Goal: Task Accomplishment & Management: Use online tool/utility

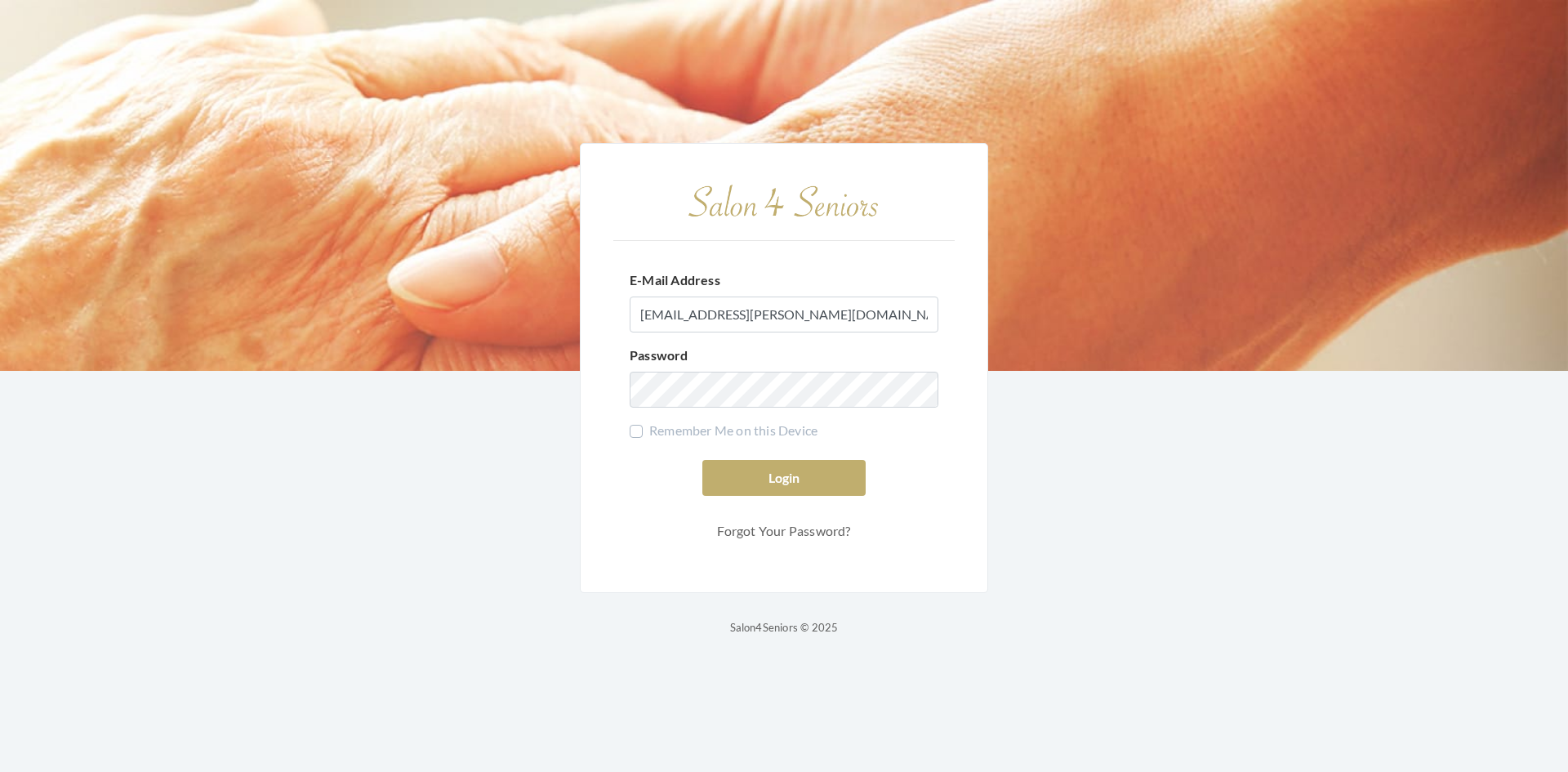
click at [687, 432] on label "Remember Me on this Device" at bounding box center [724, 430] width 188 height 19
checkbox input "true"
click at [813, 478] on button "Login" at bounding box center [784, 477] width 163 height 36
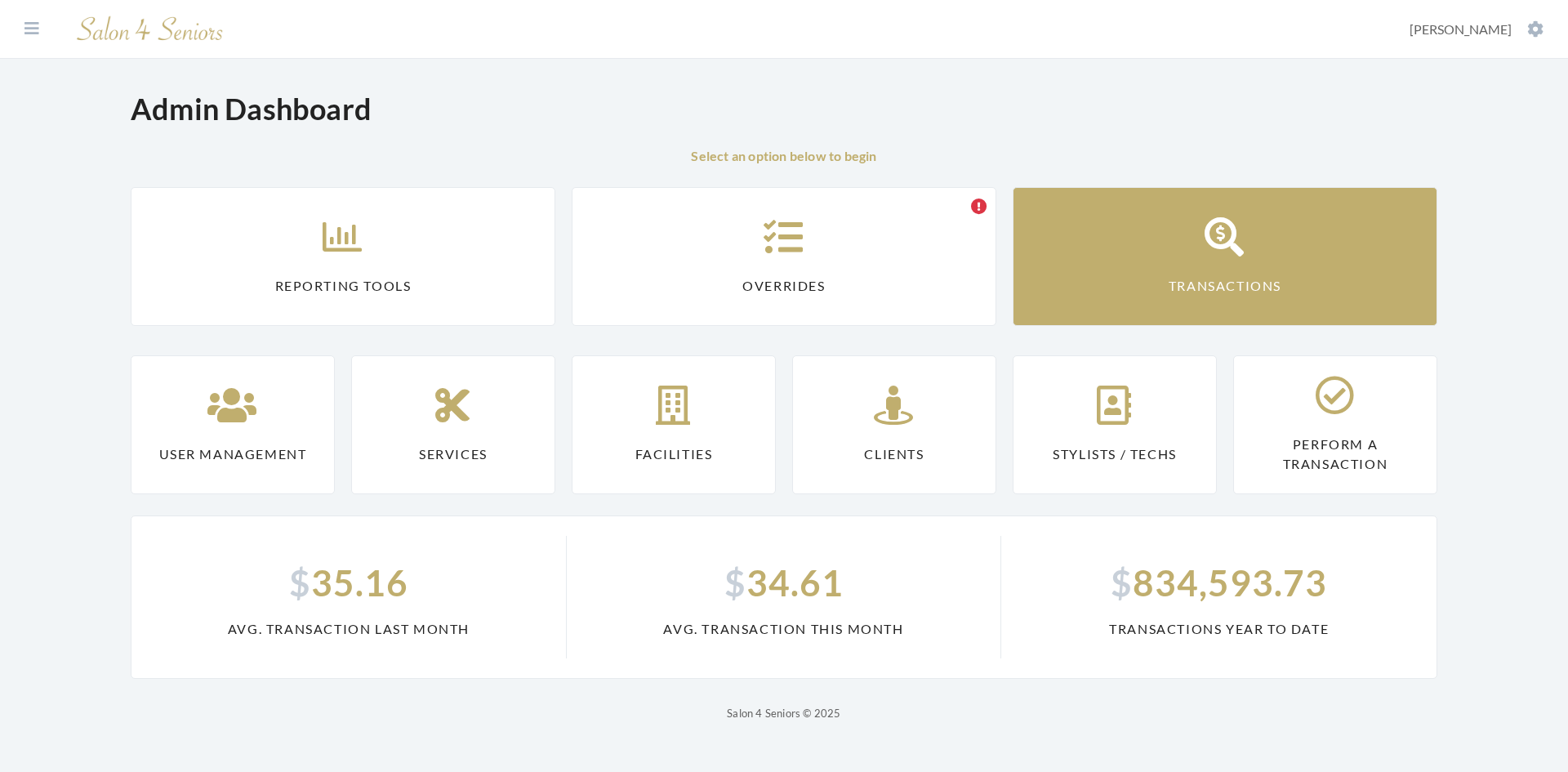
click at [1245, 228] on icon at bounding box center [1225, 236] width 41 height 39
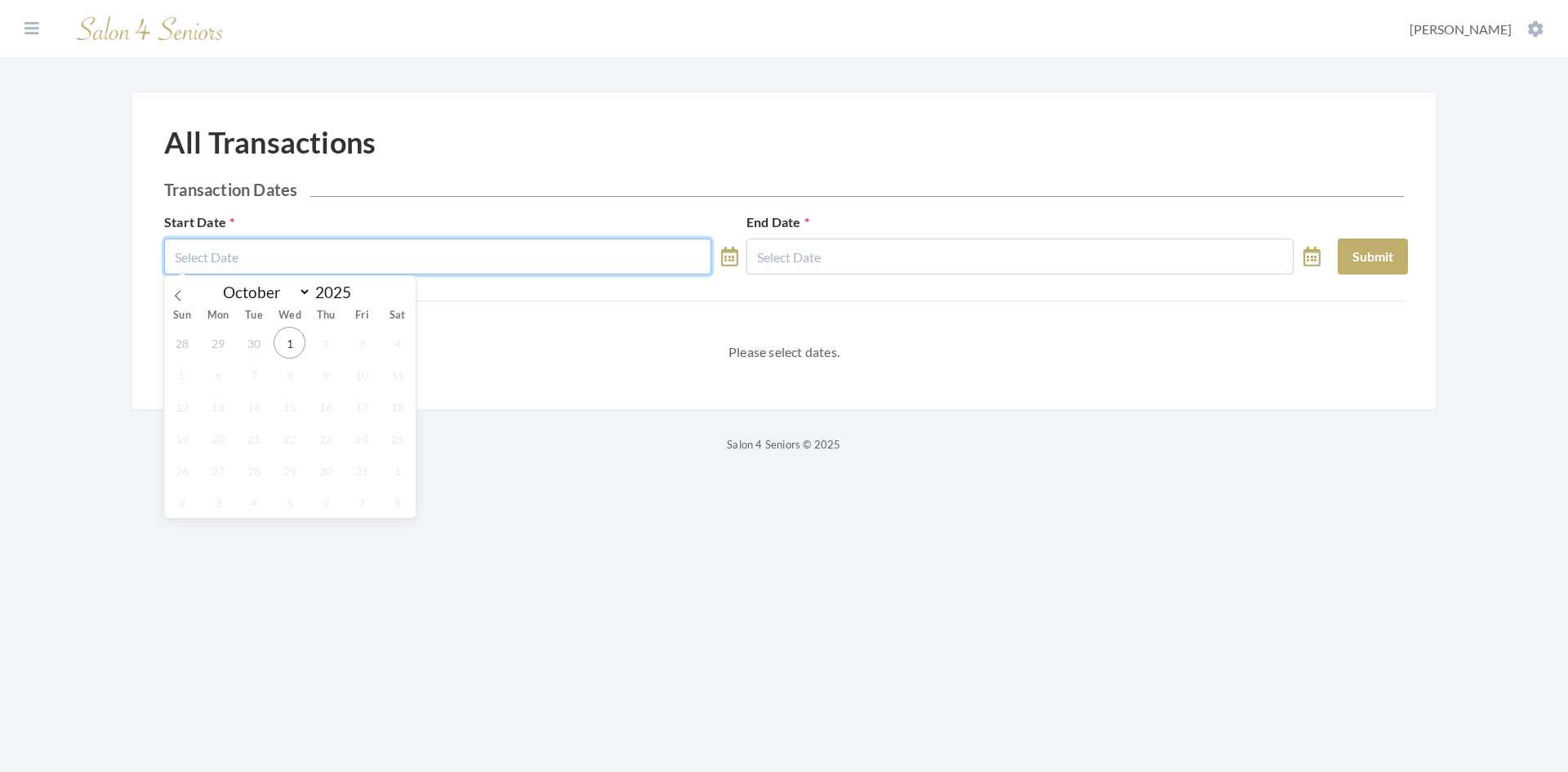
click at [482, 246] on input "text" at bounding box center [438, 256] width 548 height 36
click at [183, 293] on icon at bounding box center [178, 296] width 12 height 12
select select "8"
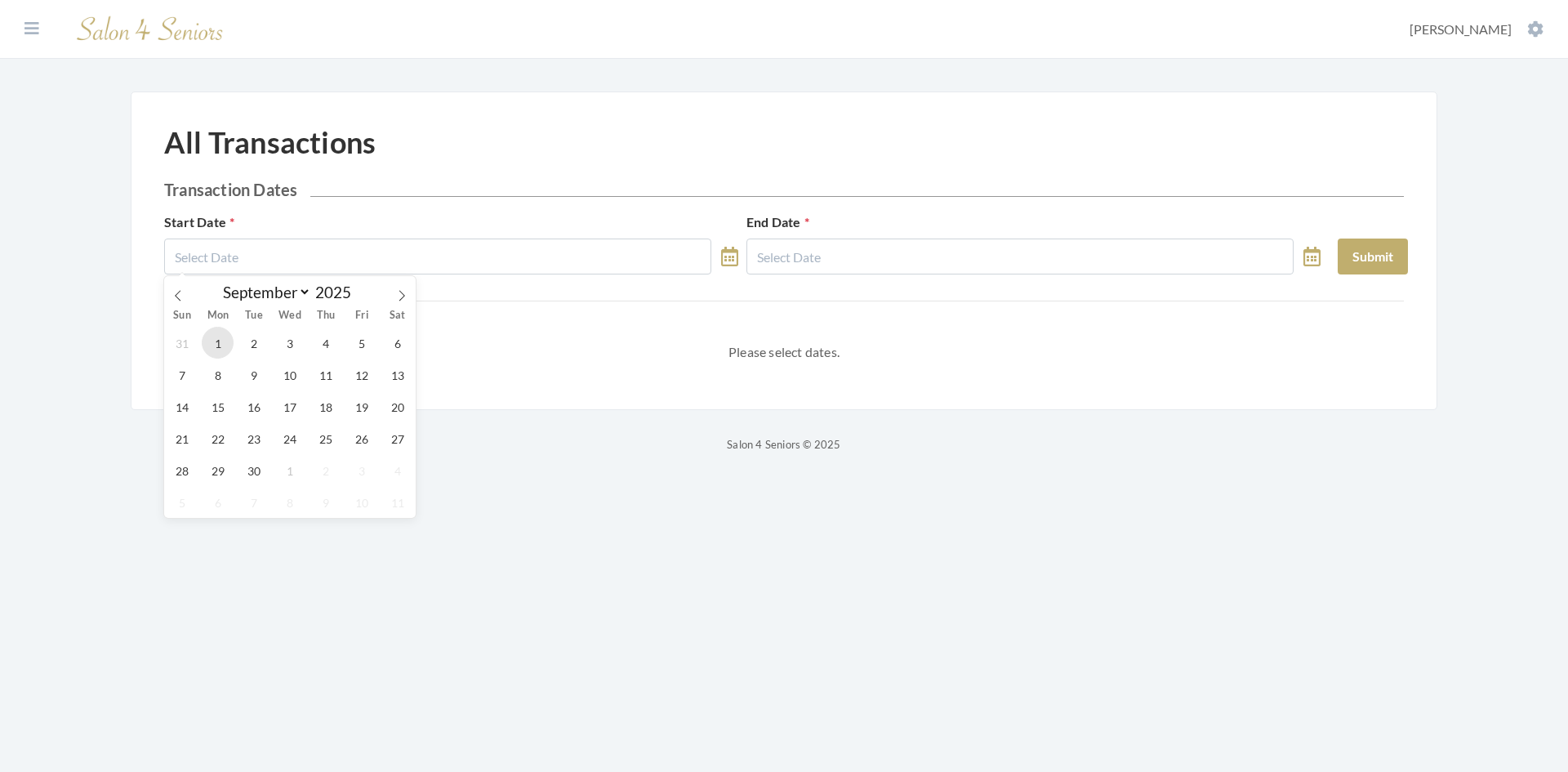
click at [207, 341] on span "1" at bounding box center [217, 342] width 32 height 32
type input "[DATE]"
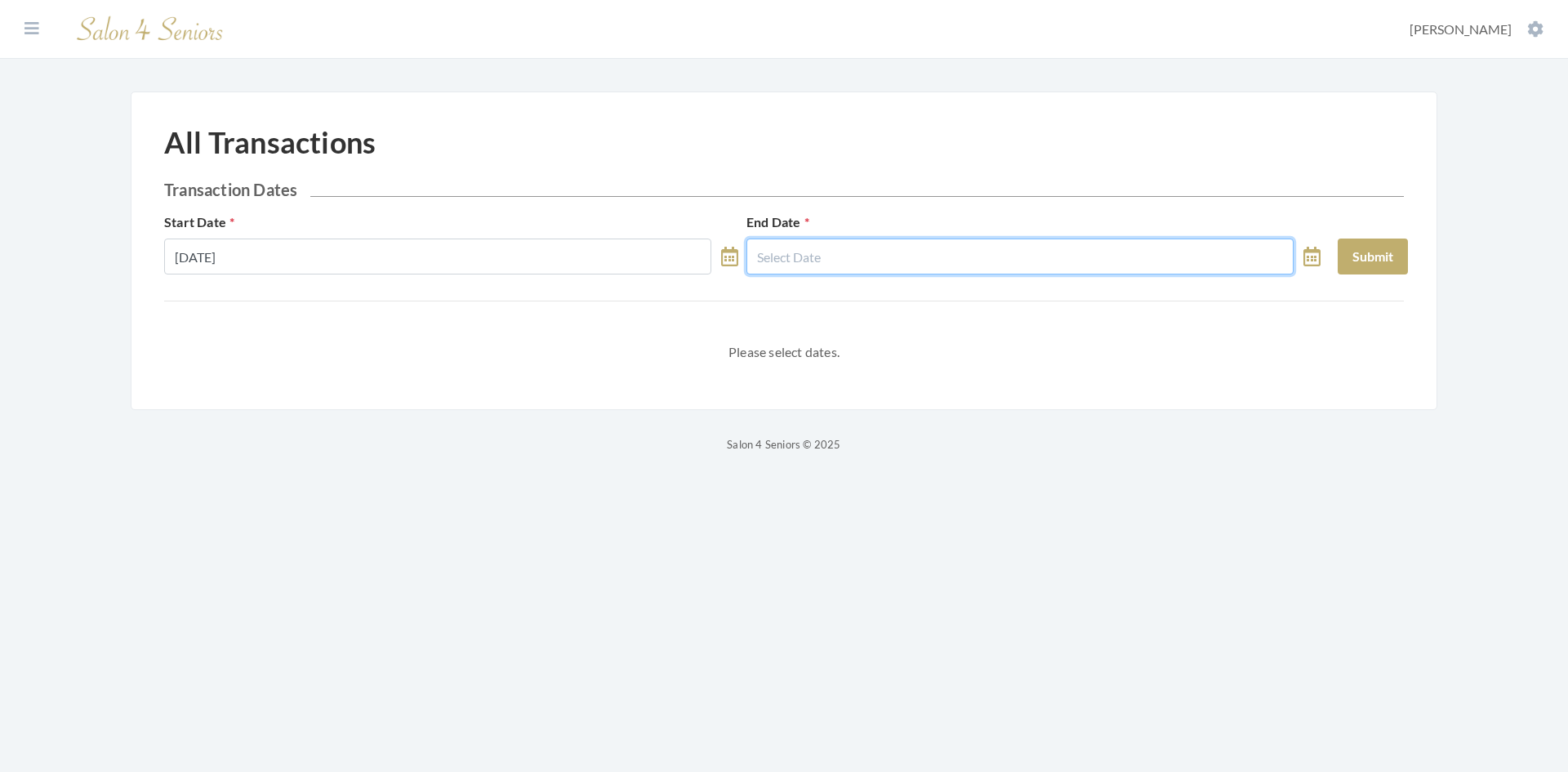
click at [826, 270] on input "text" at bounding box center [1020, 256] width 548 height 36
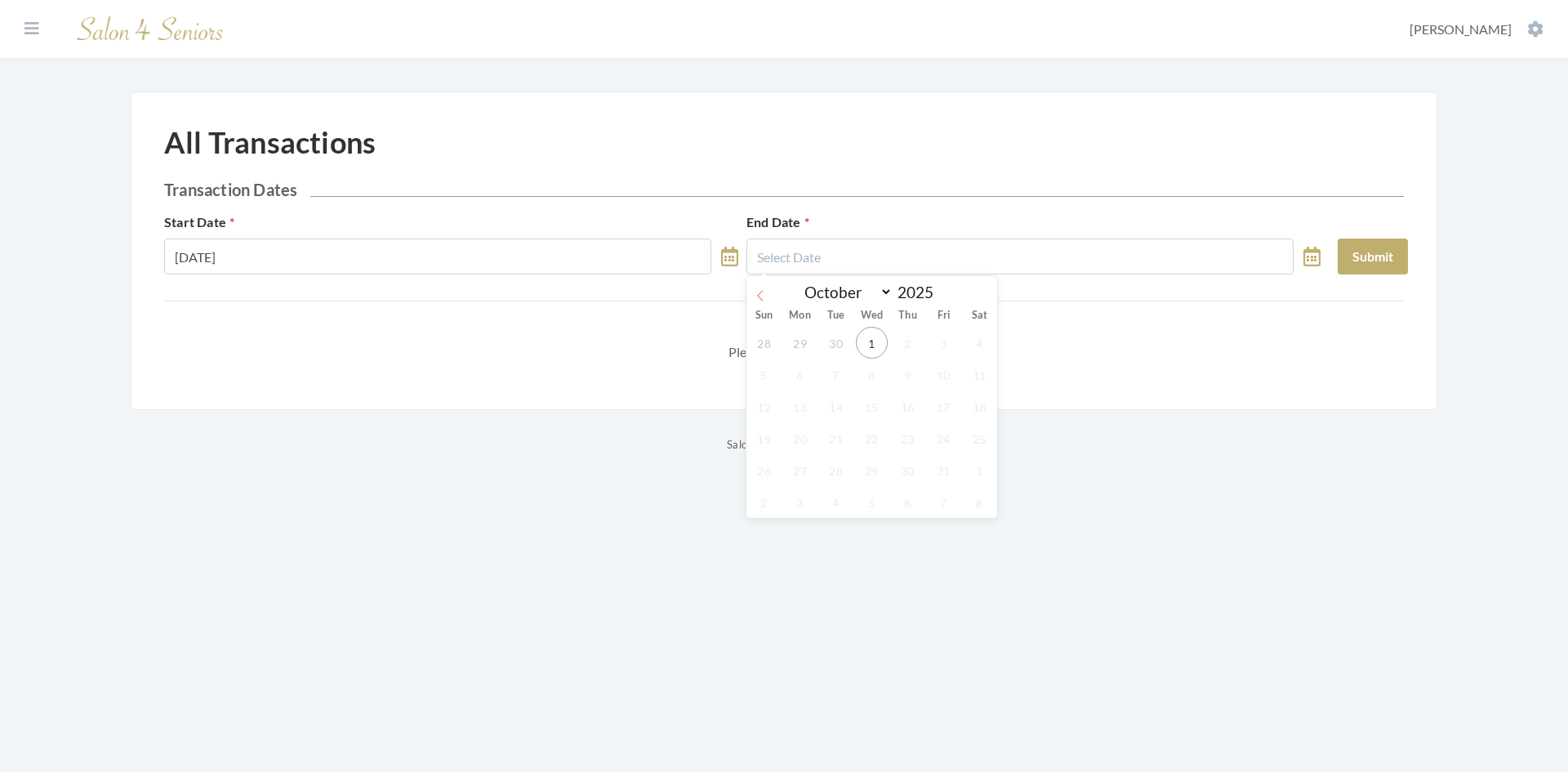
click at [761, 292] on icon at bounding box center [760, 296] width 5 height 11
select select "8"
click at [839, 470] on span "30" at bounding box center [836, 470] width 32 height 32
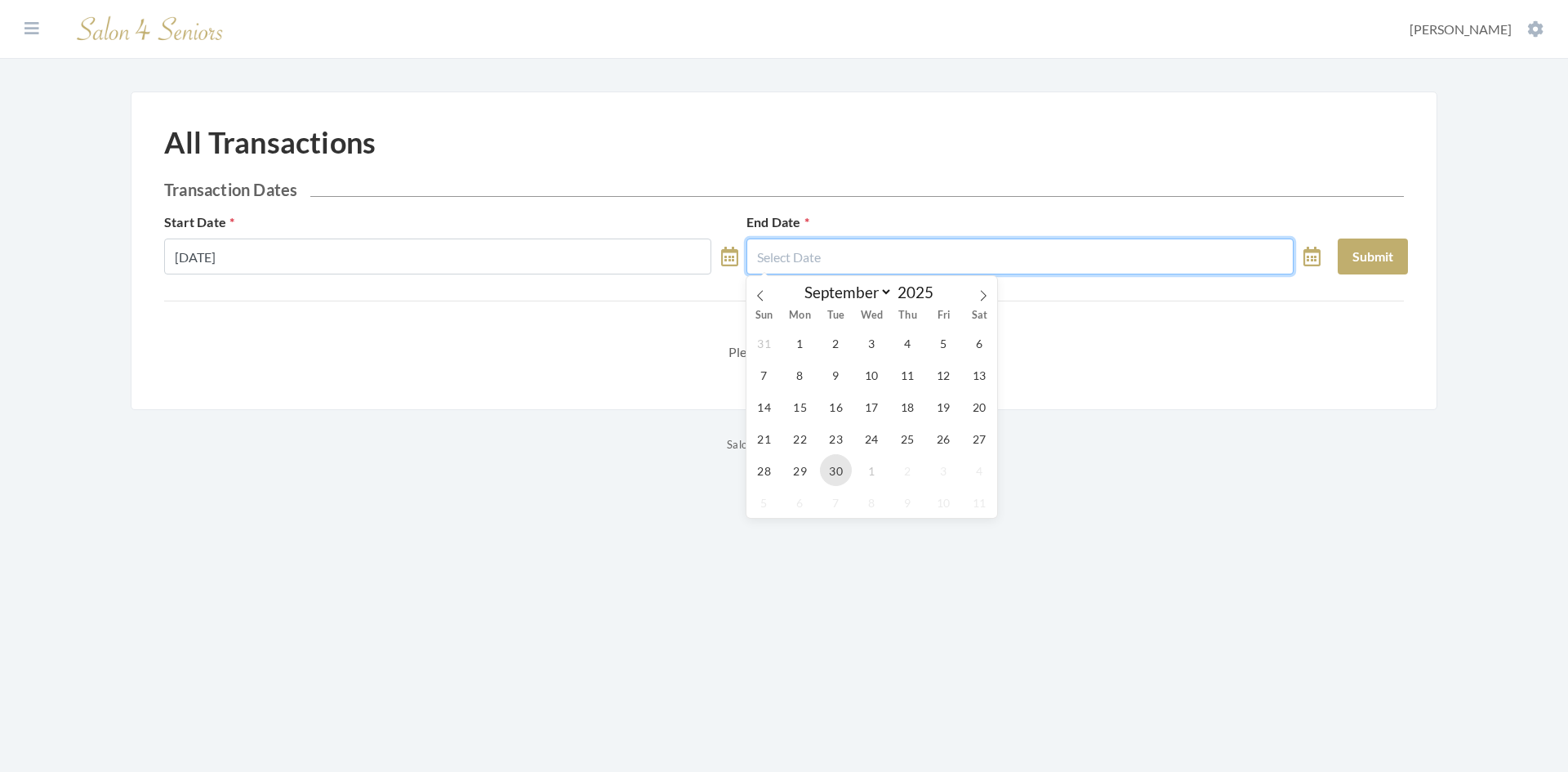
type input "[DATE]"
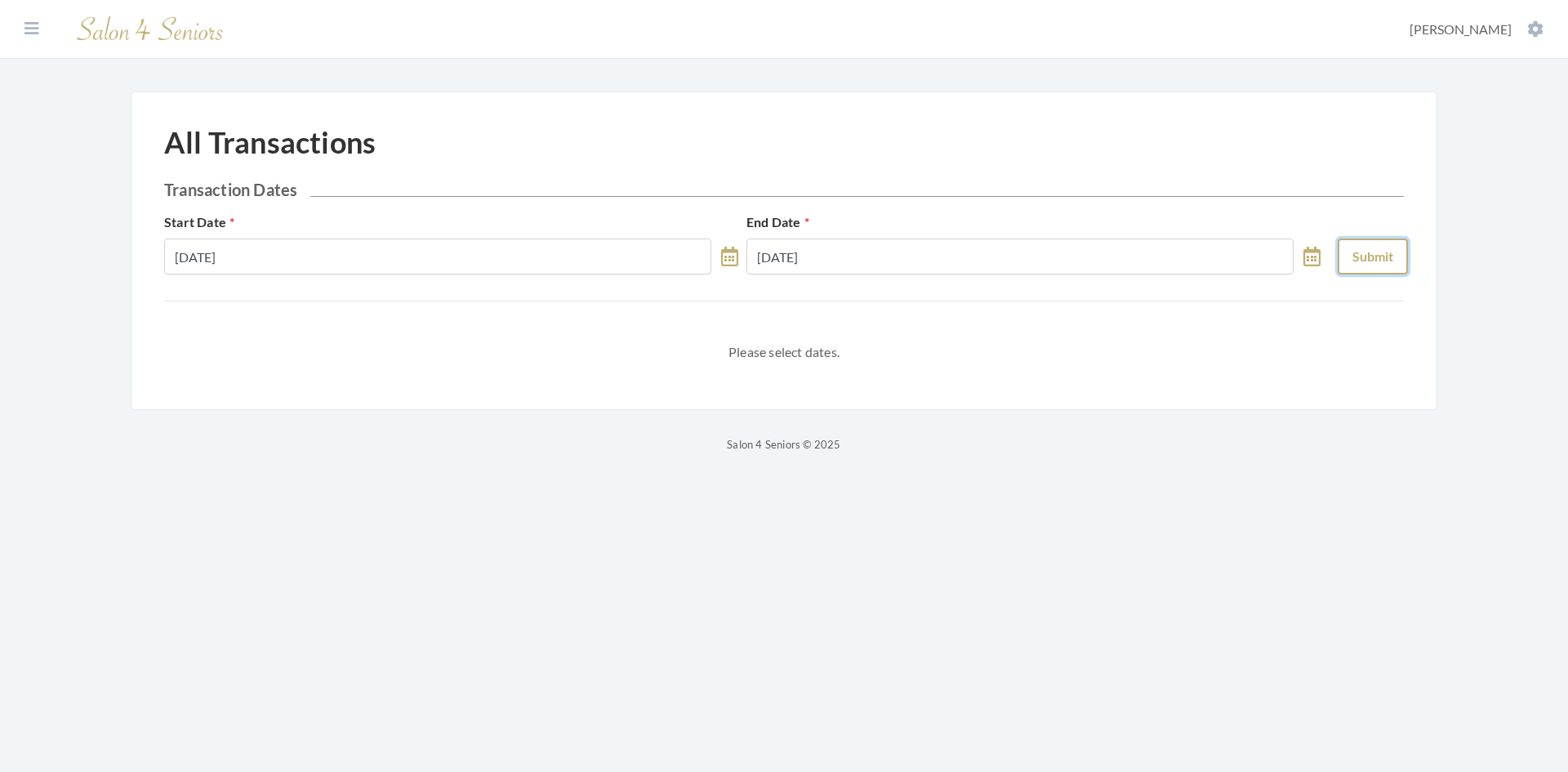
click at [1384, 252] on button "Submit" at bounding box center [1373, 256] width 70 height 36
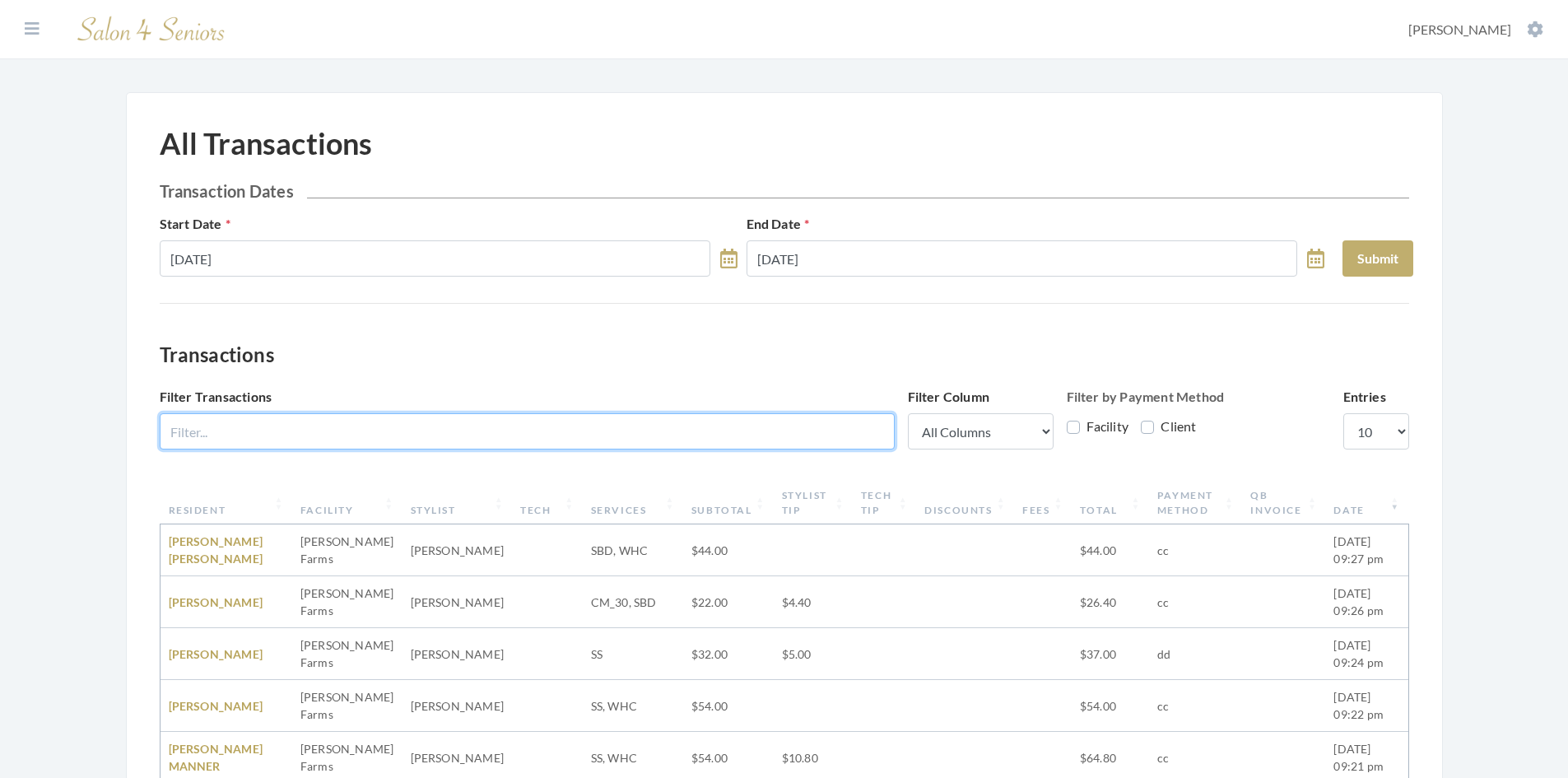
click at [372, 421] on input "Filter Transactions" at bounding box center [527, 430] width 735 height 36
paste input "The Crossings at [GEOGRAPHIC_DATA]"
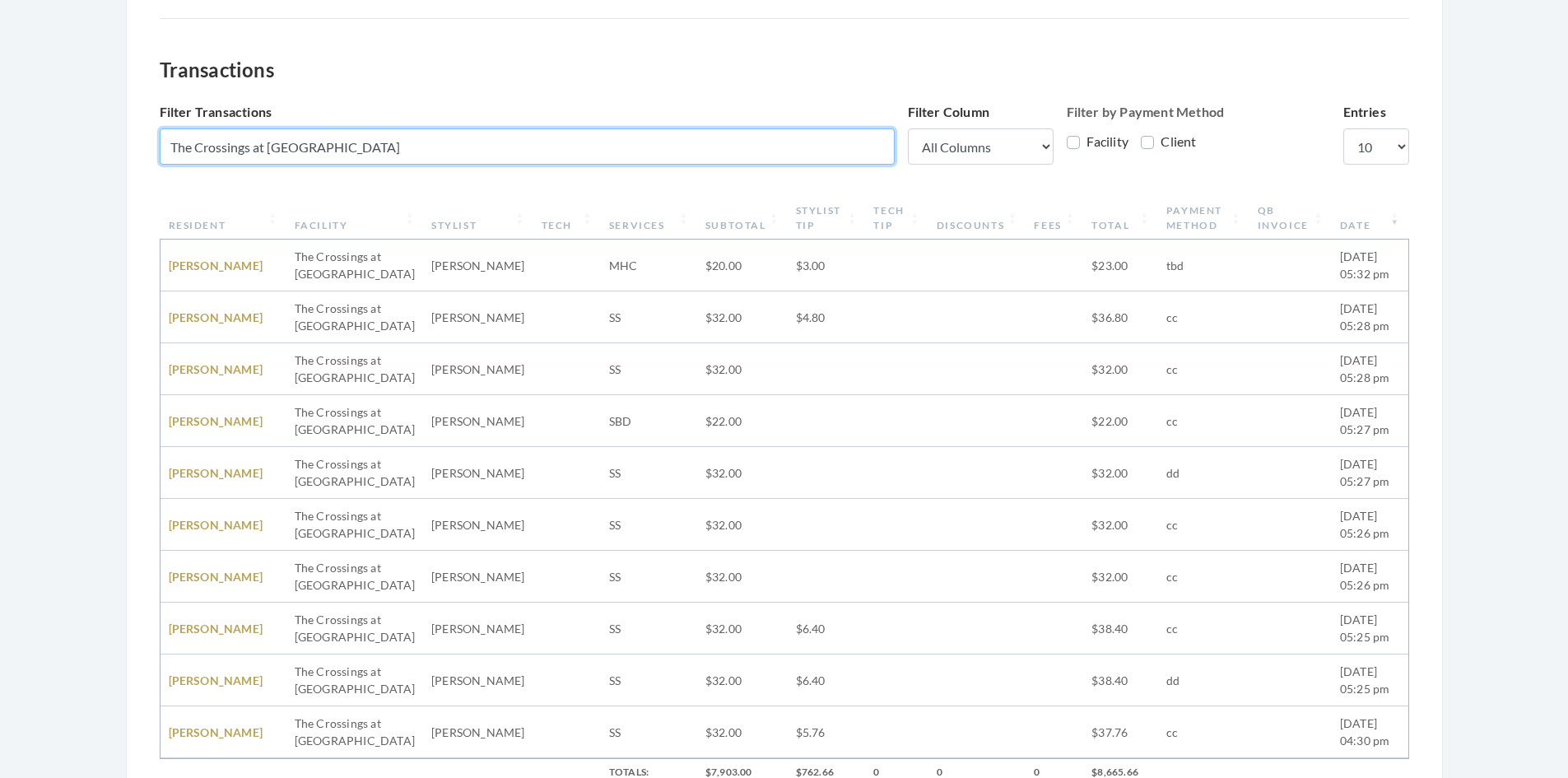
scroll to position [246, 0]
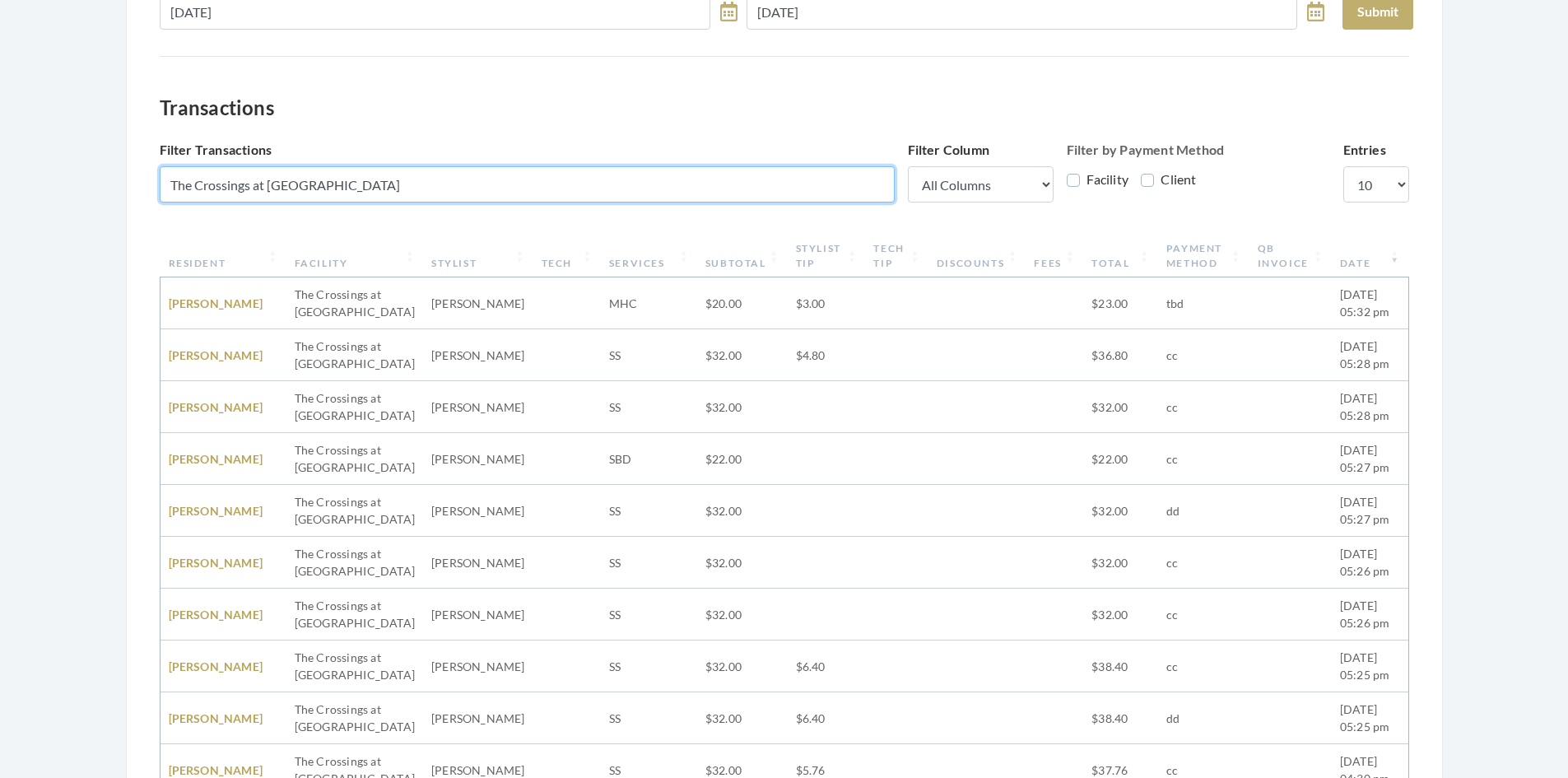
type input "The Crossings at [GEOGRAPHIC_DATA]"
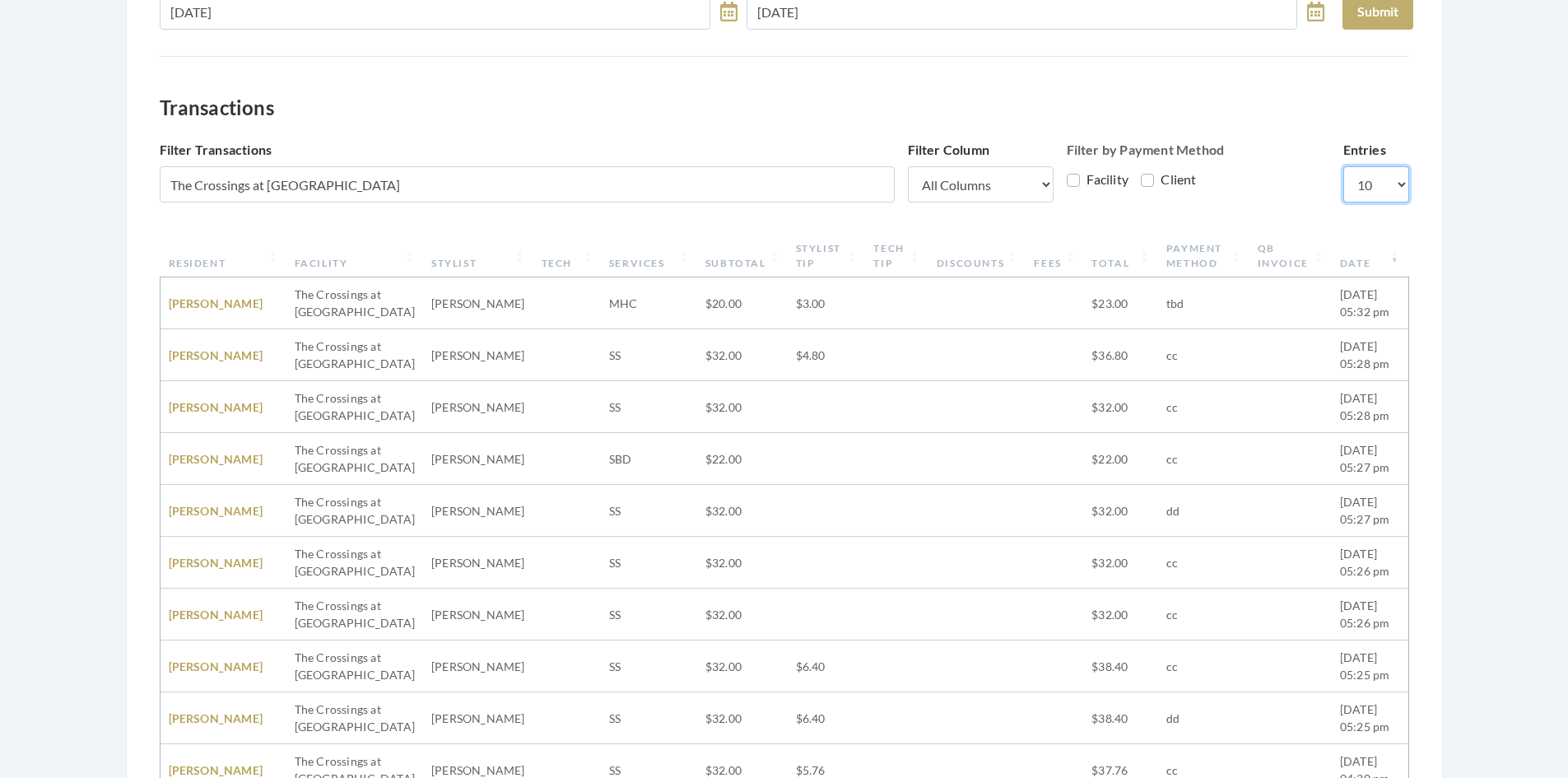
click at [1393, 199] on select "10 25 50 100" at bounding box center [1377, 184] width 66 height 36
select select "100"
click at [1344, 166] on select "10 25 50 100" at bounding box center [1377, 184] width 66 height 36
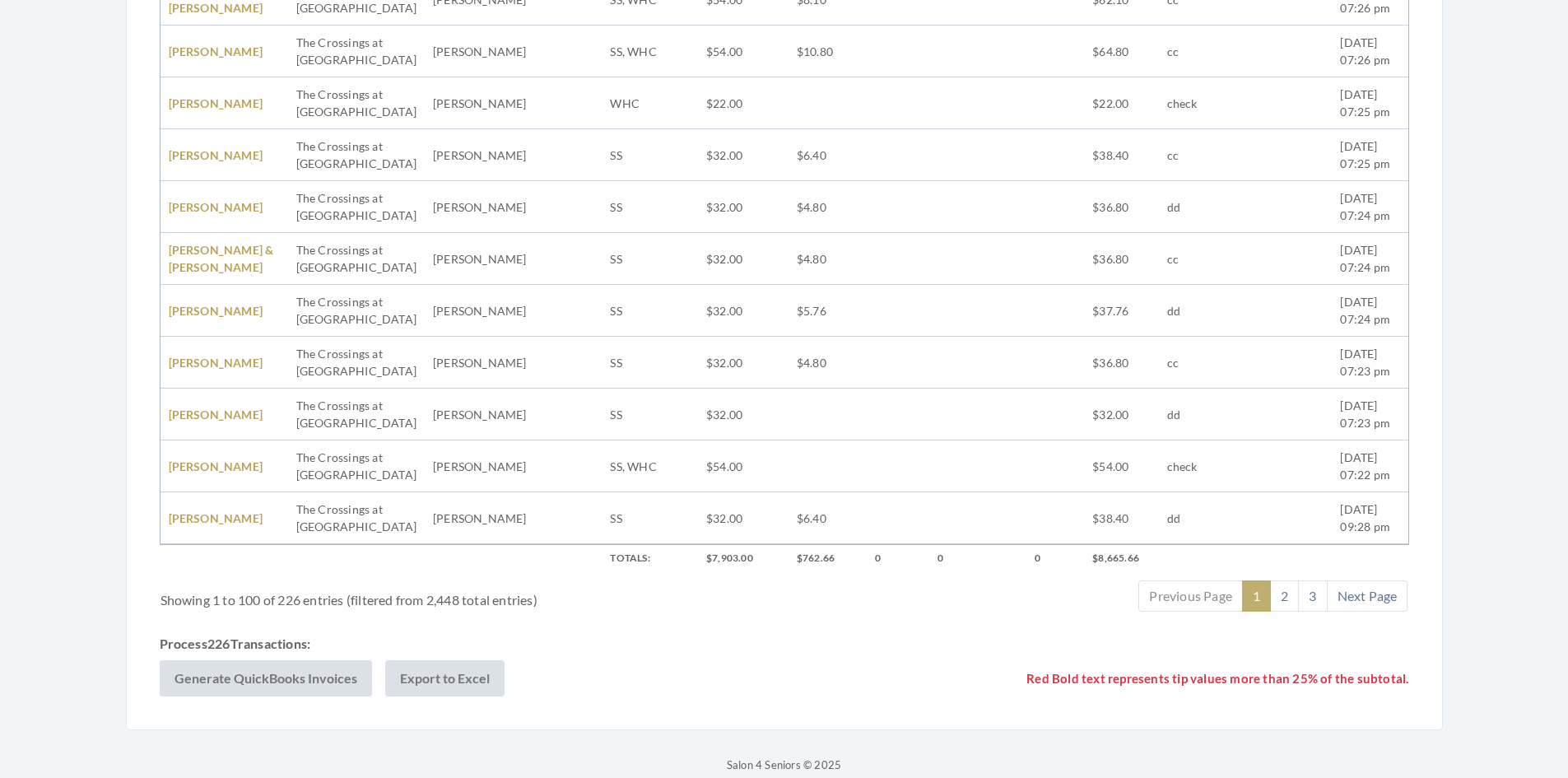
scroll to position [5187, 0]
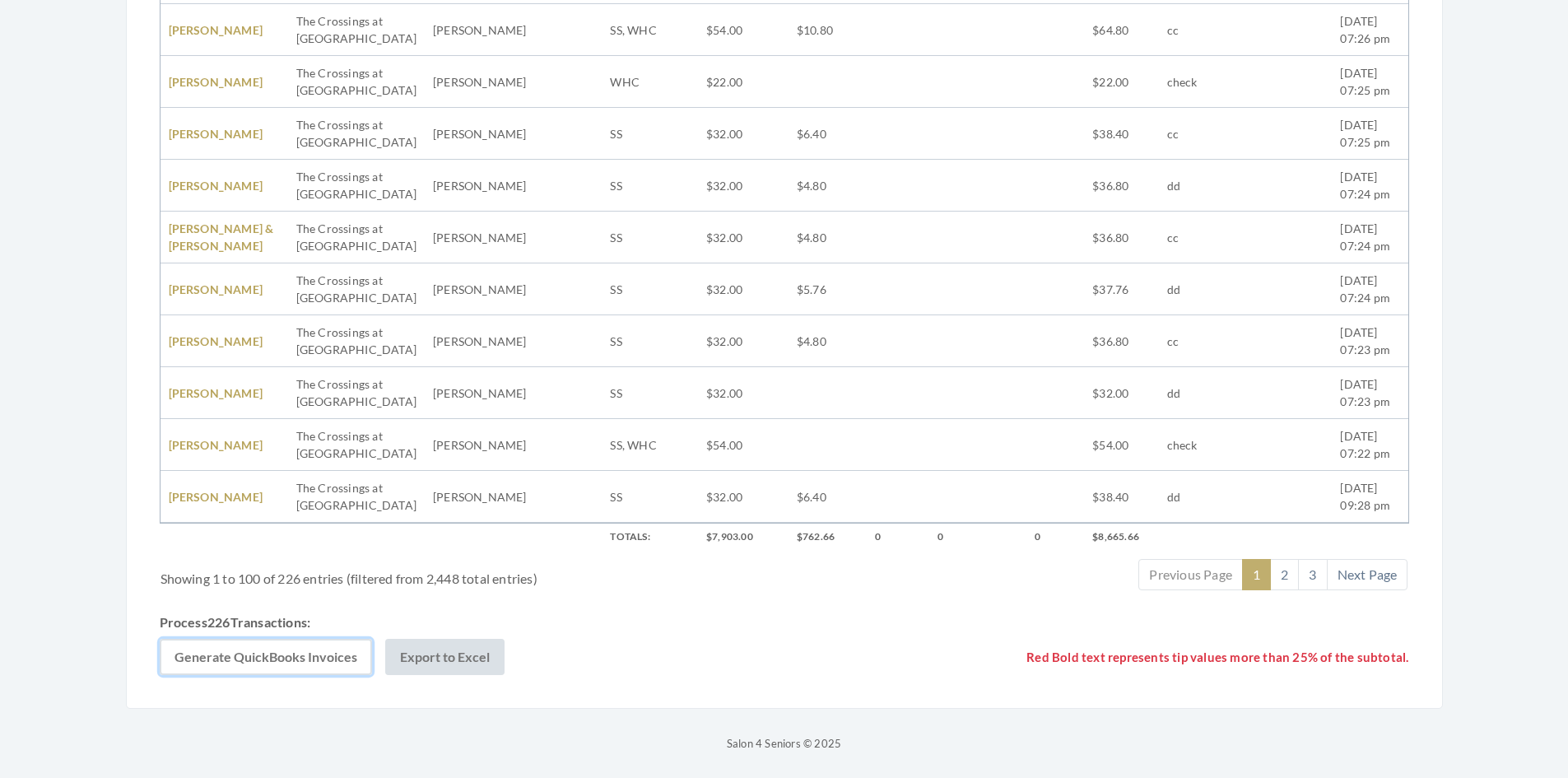
click at [313, 646] on button "Generate QuickBooks Invoices" at bounding box center [266, 657] width 212 height 36
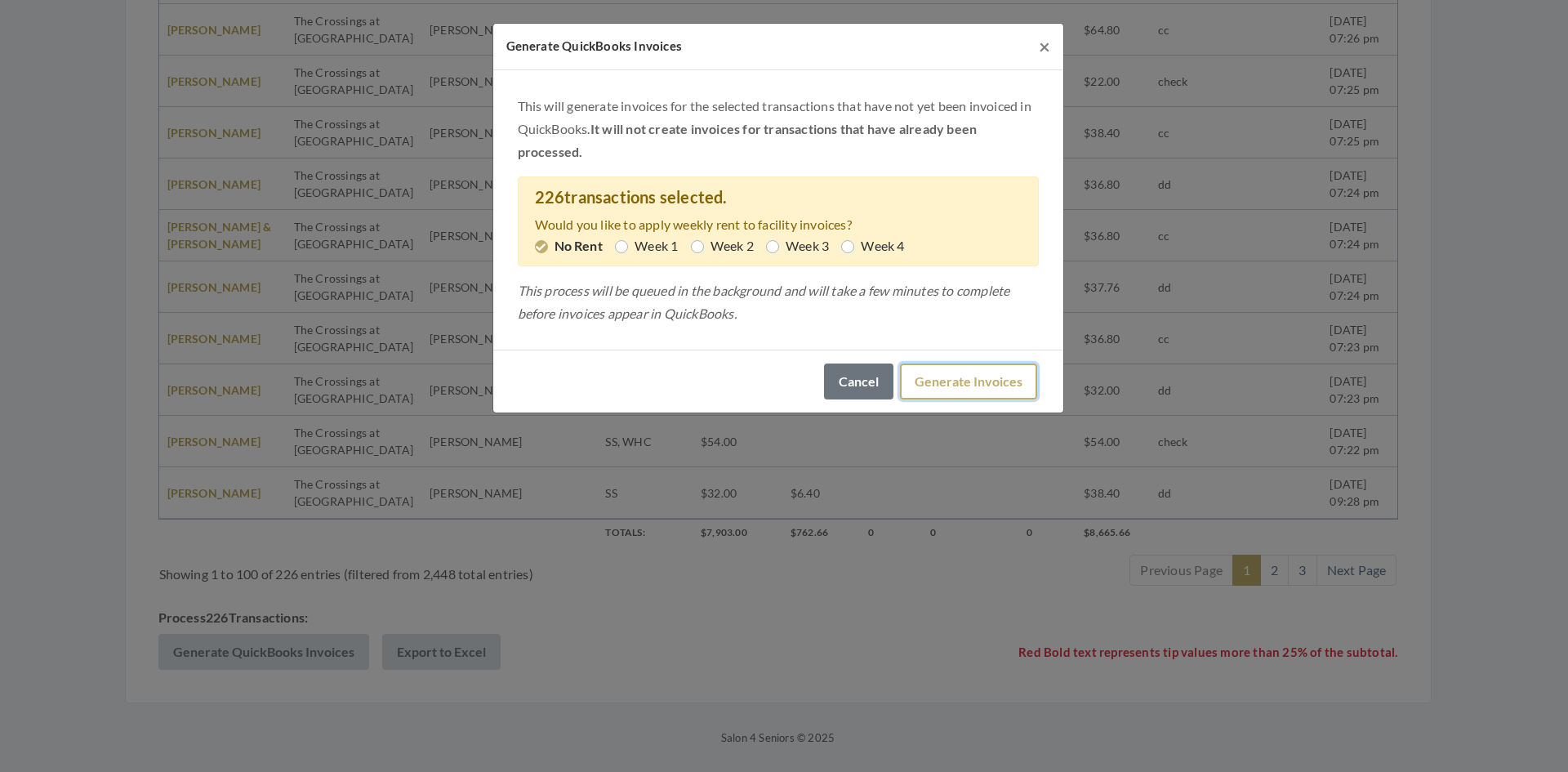
click at [964, 376] on button "Generate Invoices" at bounding box center [968, 381] width 137 height 36
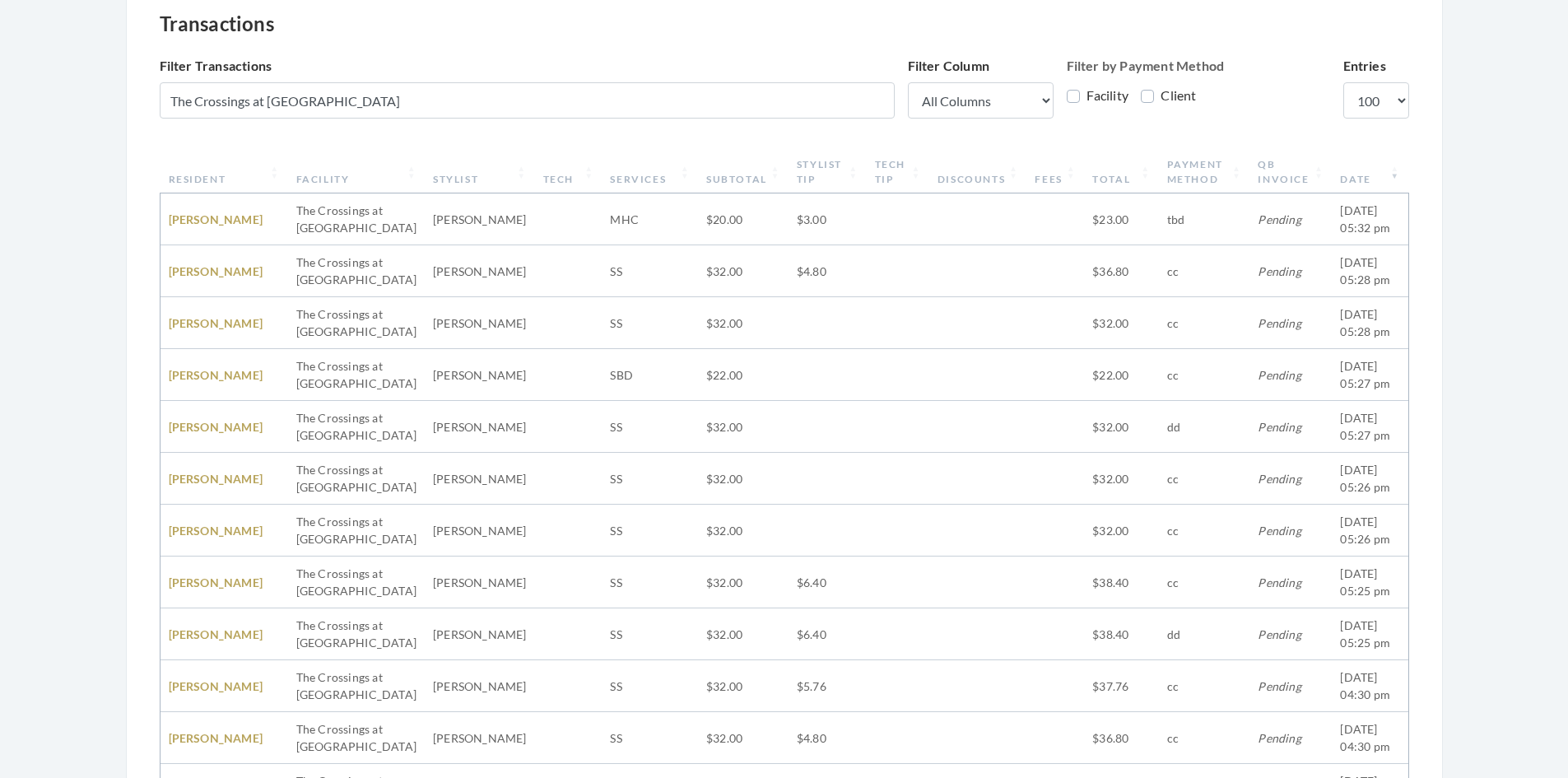
scroll to position [0, 0]
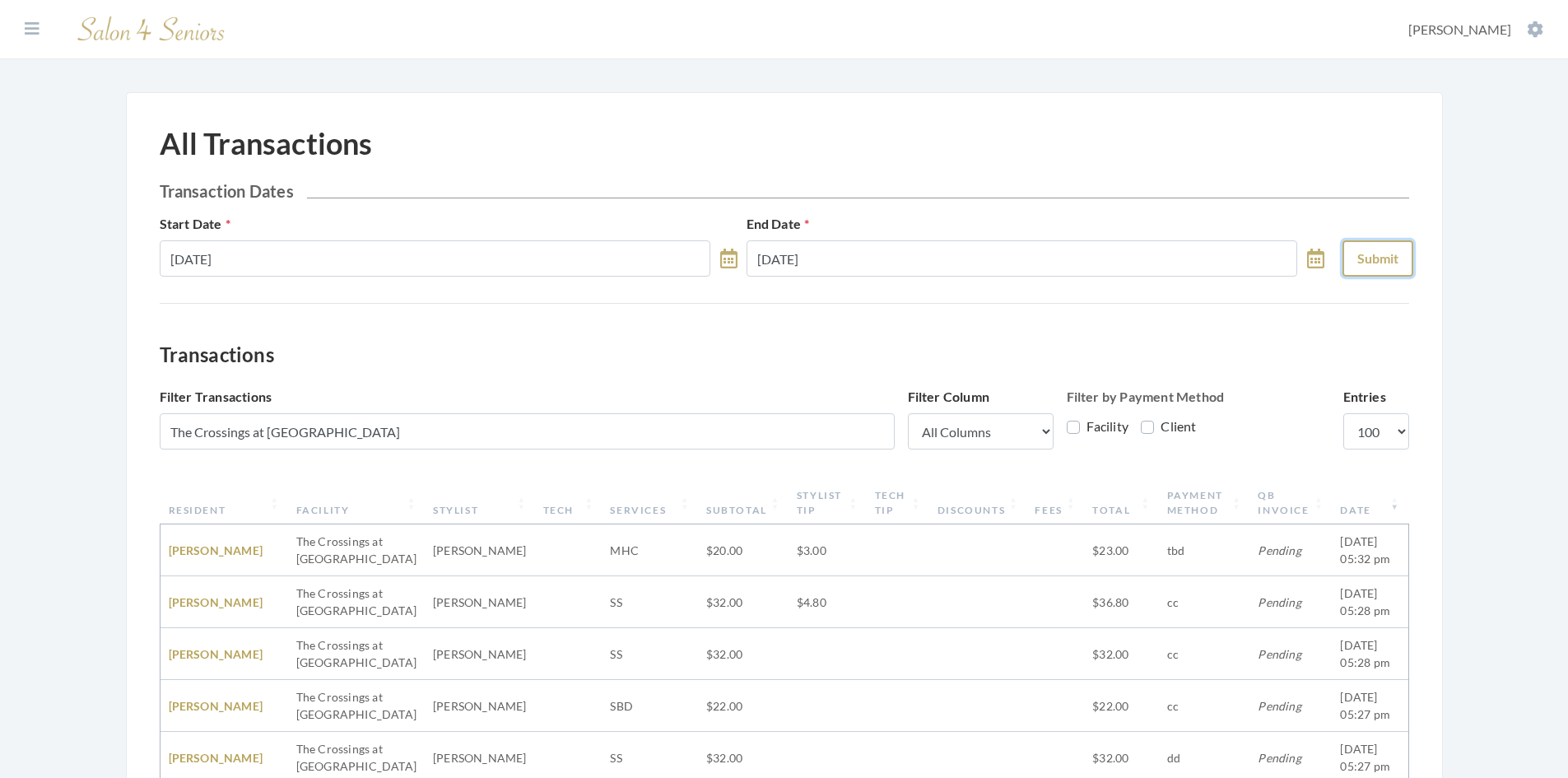
click at [1376, 243] on button "Submit" at bounding box center [1378, 257] width 71 height 36
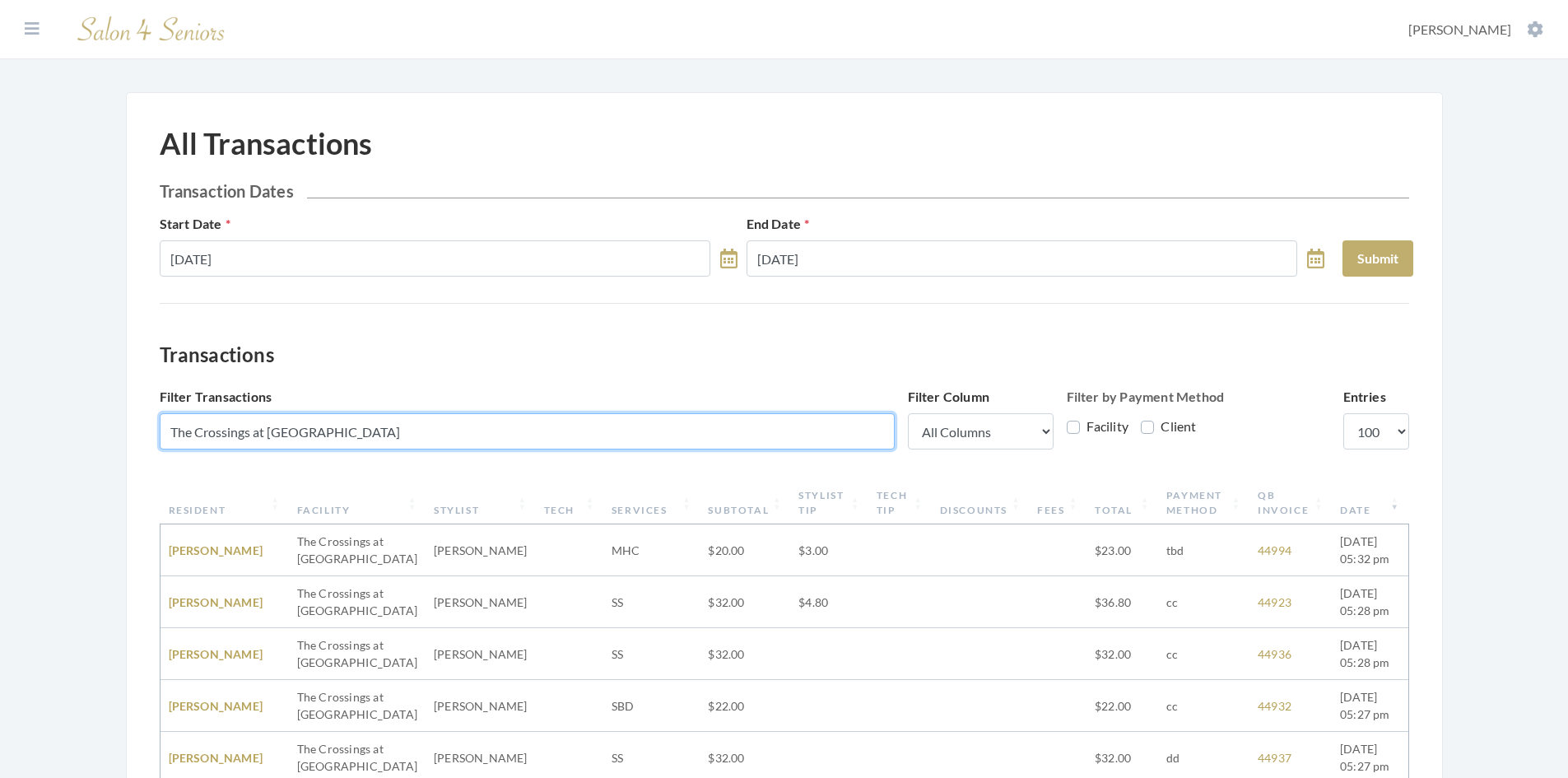
drag, startPoint x: 372, startPoint y: 436, endPoint x: 105, endPoint y: 427, distance: 267.2
paste input "[PERSON_NAME][GEOGRAPHIC_DATA]"
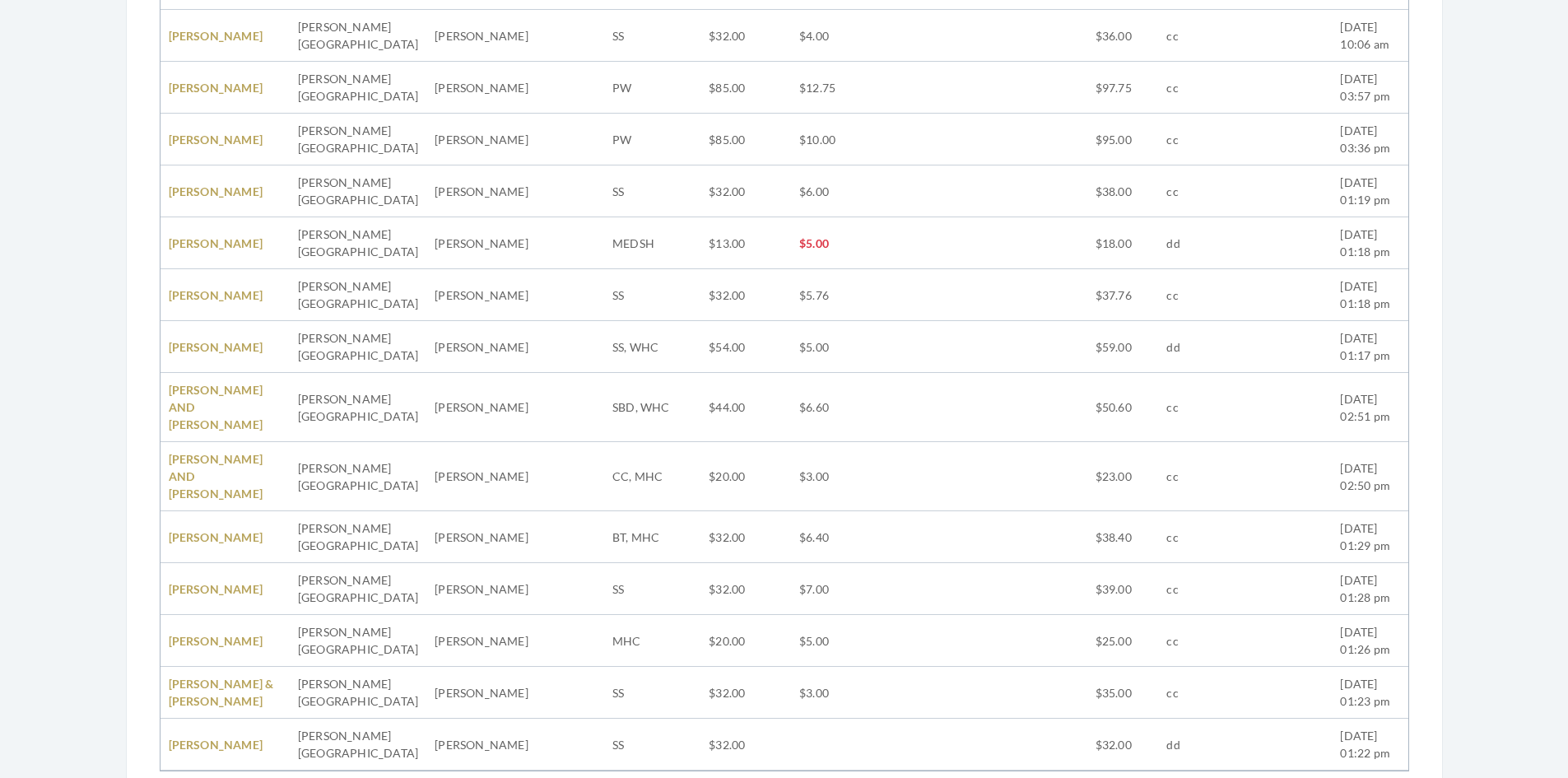
scroll to position [5187, 0]
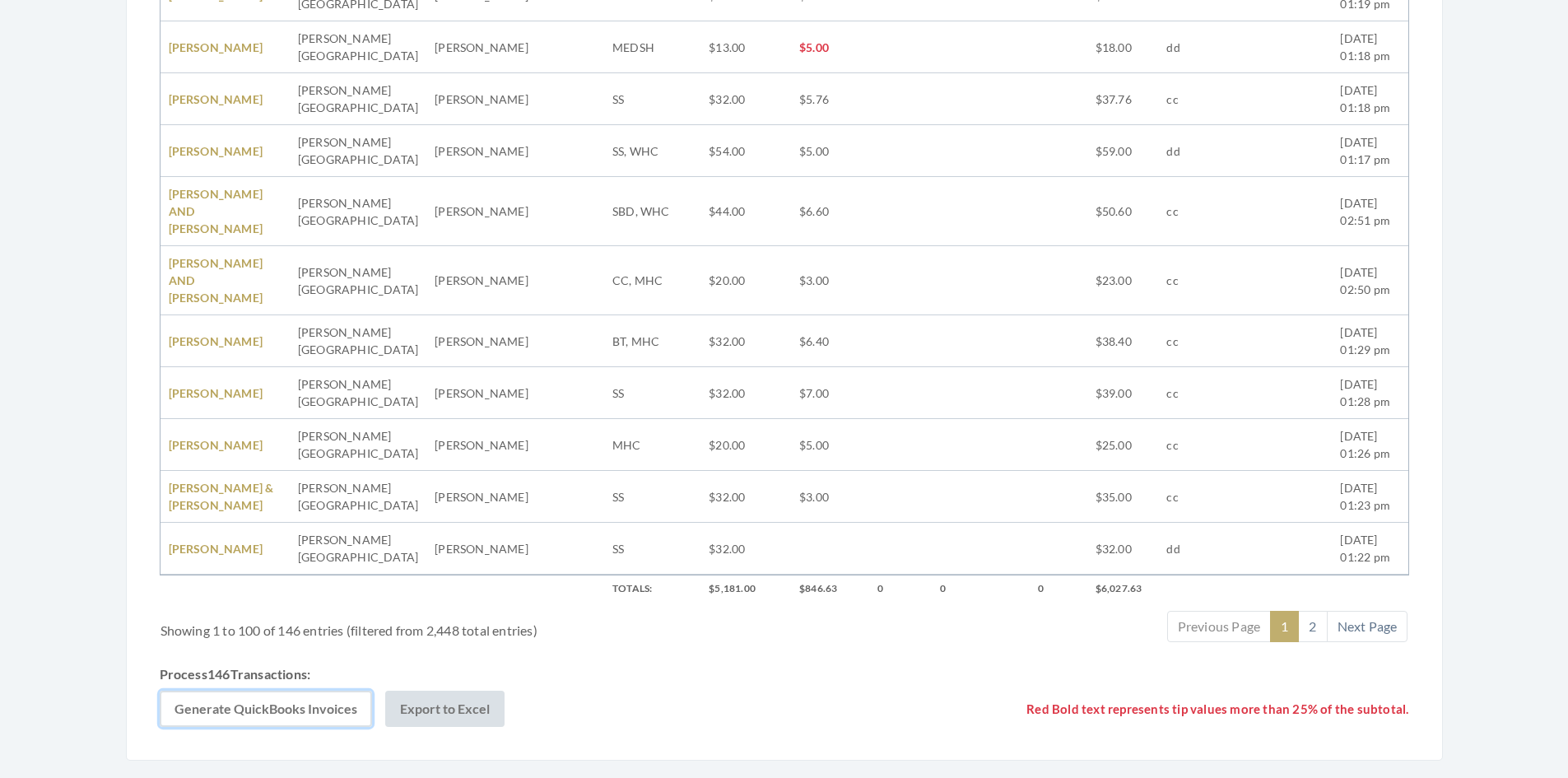
click at [293, 691] on button "Generate QuickBooks Invoices" at bounding box center [266, 708] width 212 height 36
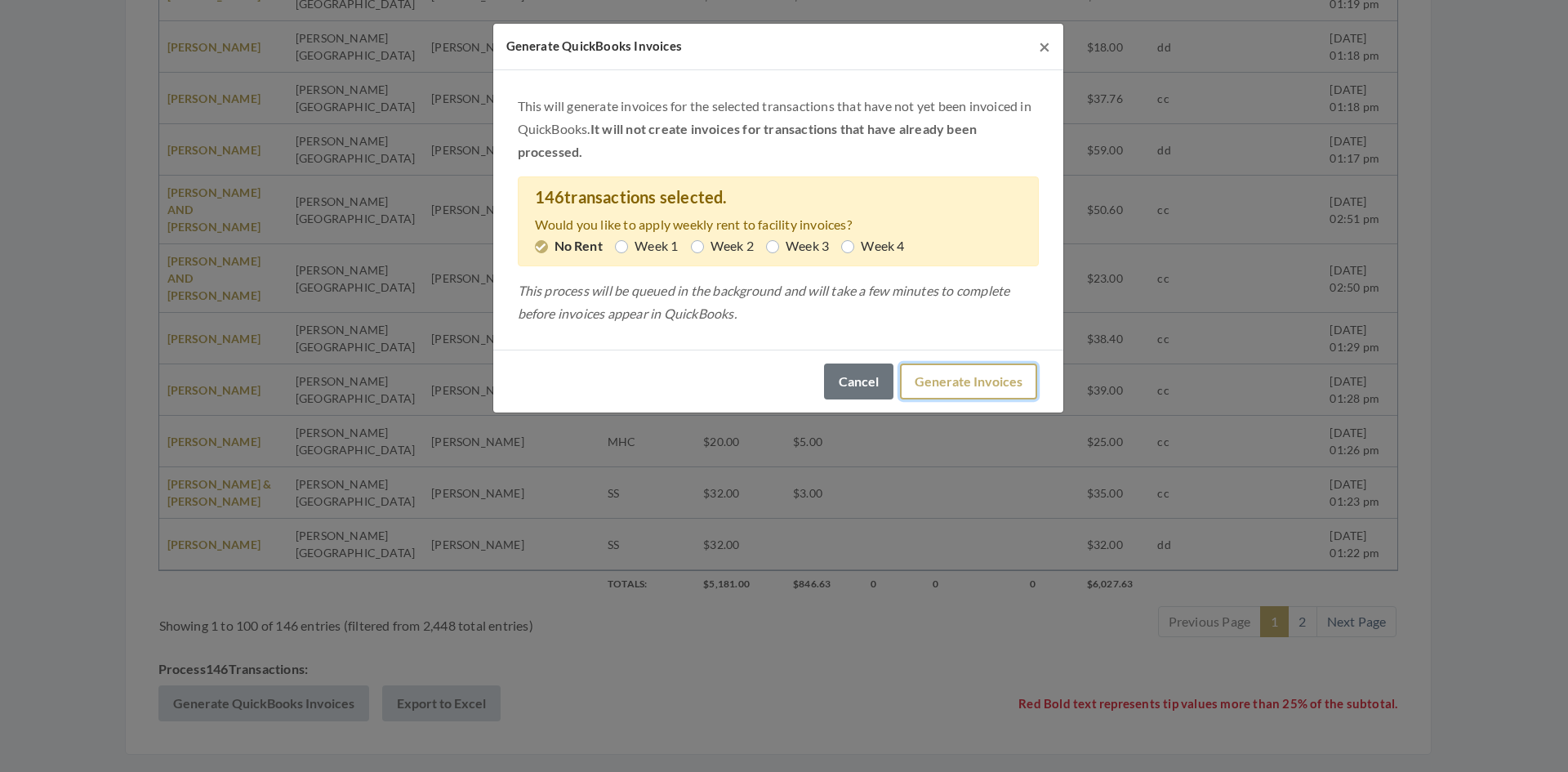
click at [975, 382] on button "Generate Invoices" at bounding box center [968, 381] width 137 height 36
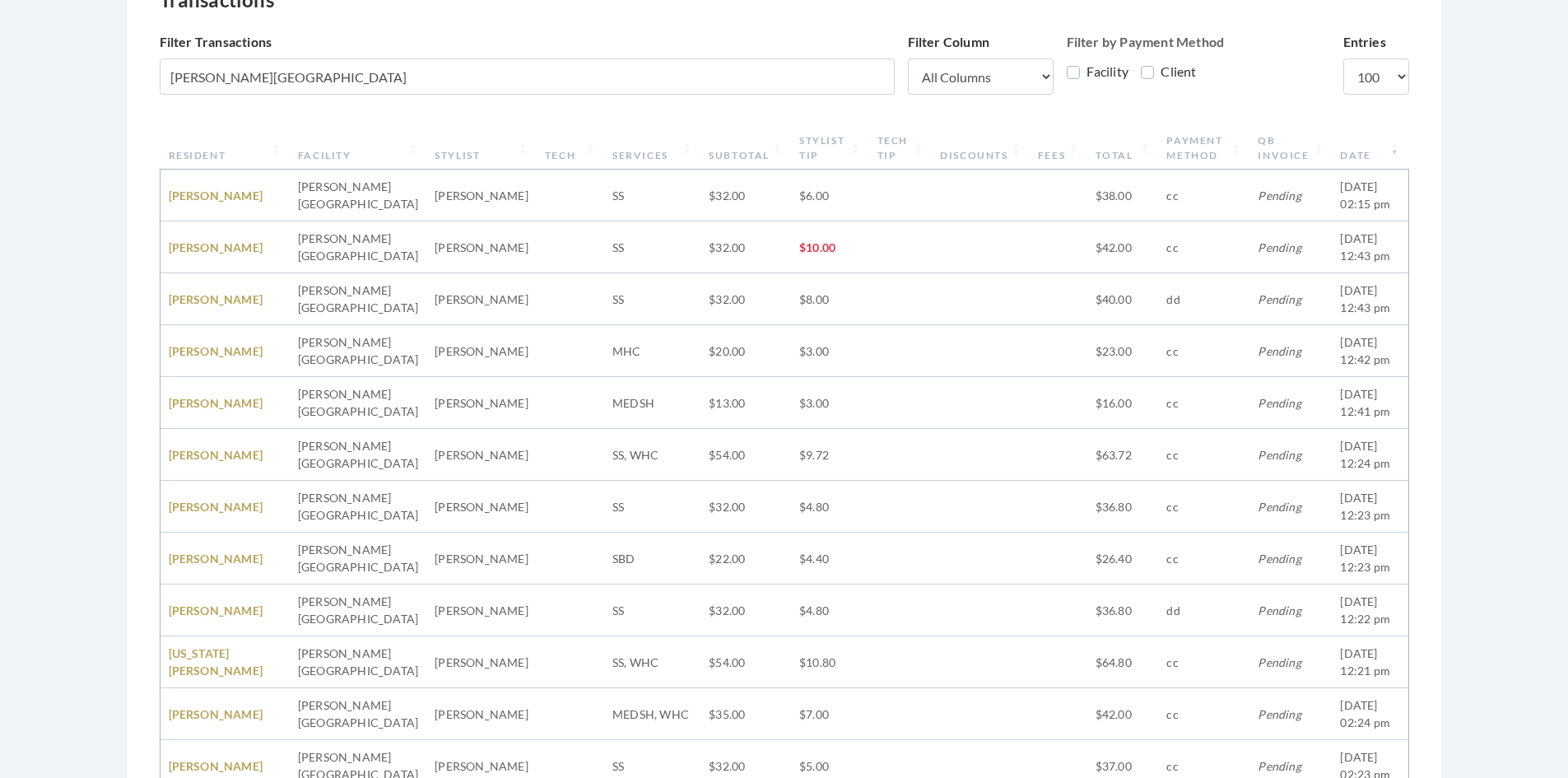
scroll to position [0, 0]
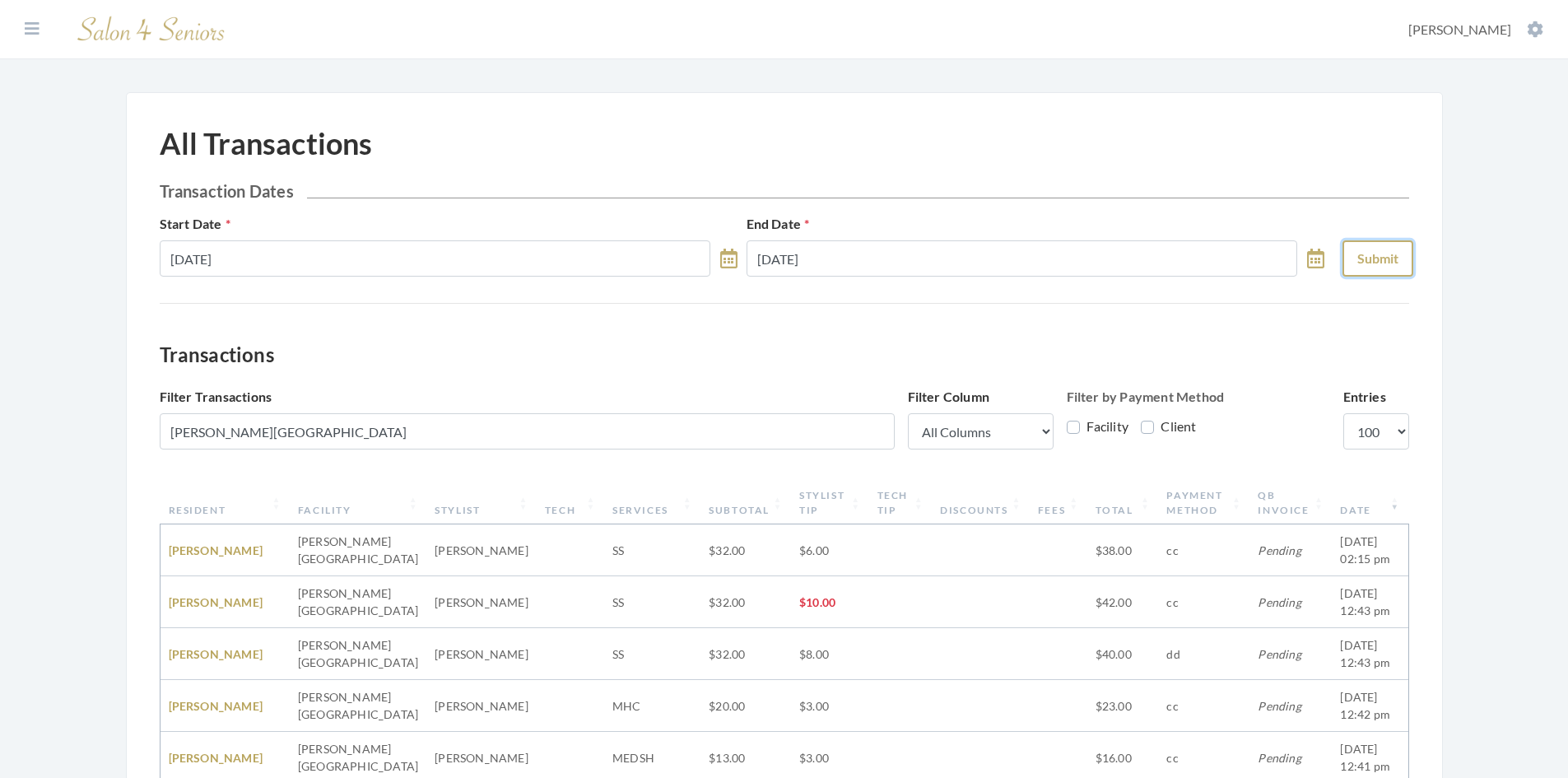
click at [1395, 257] on button "Submit" at bounding box center [1378, 257] width 71 height 36
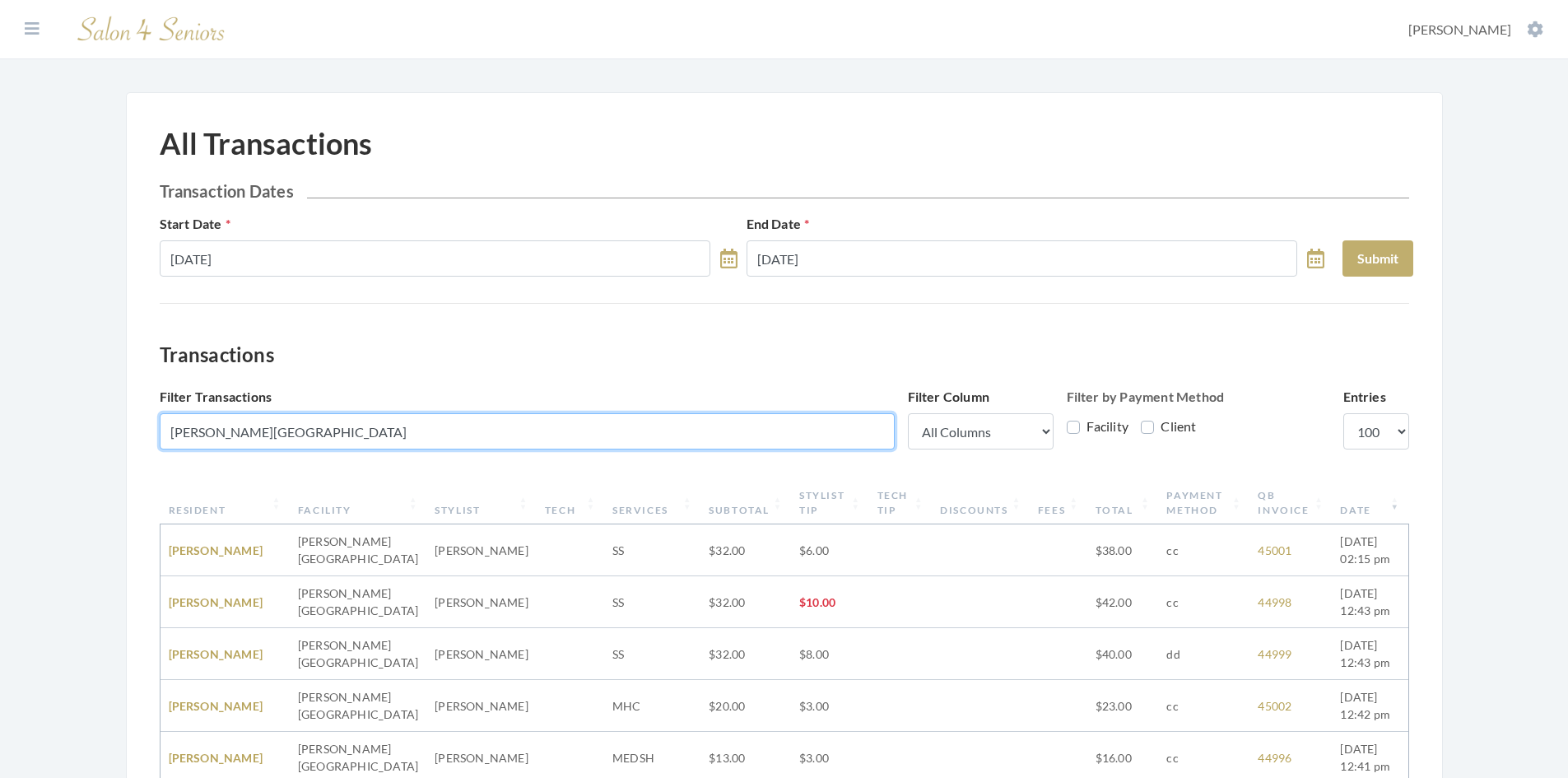
drag, startPoint x: 317, startPoint y: 429, endPoint x: 141, endPoint y: 415, distance: 176.6
paste input "Residences at [GEOGRAPHIC_DATA]"
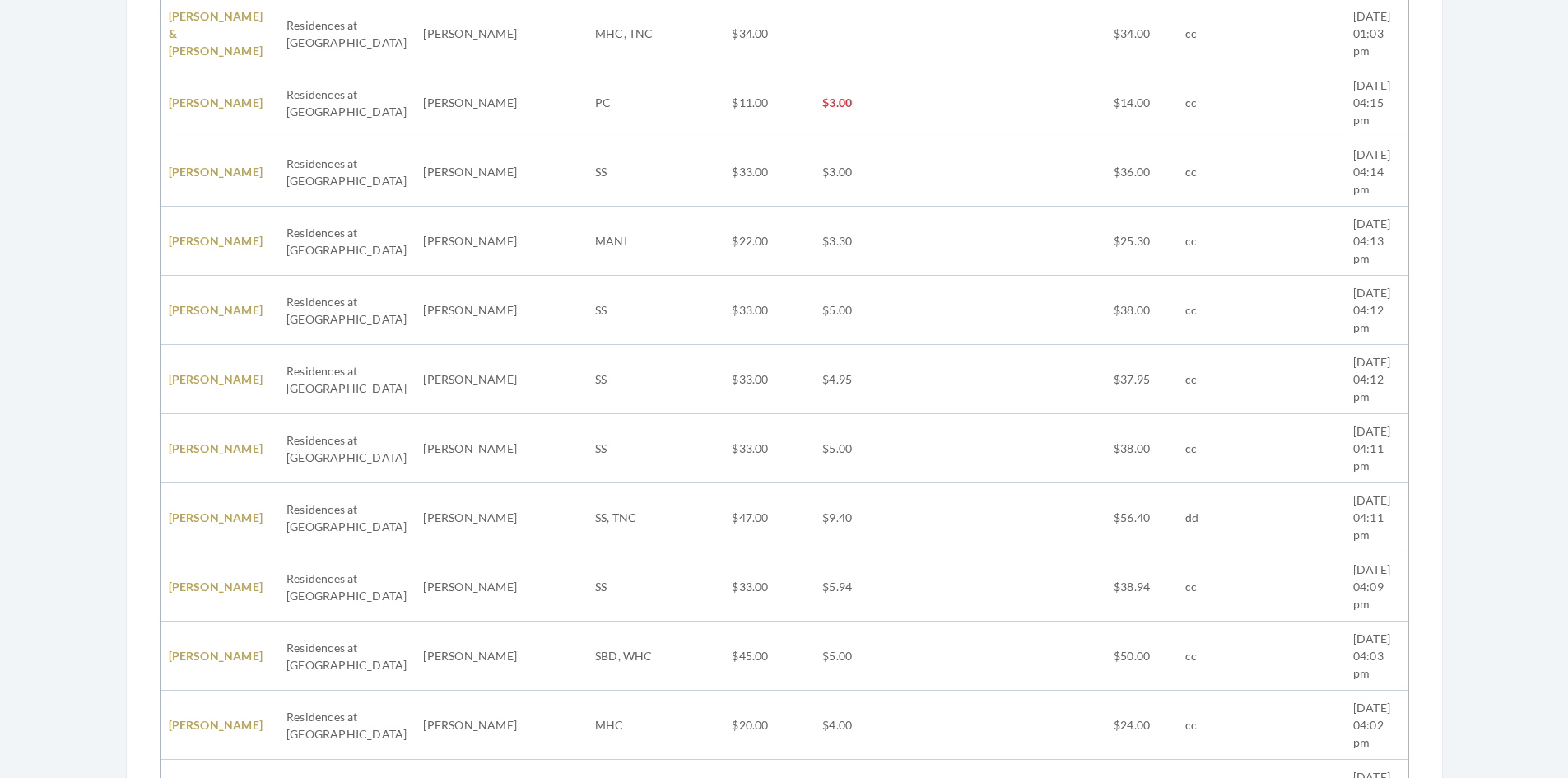
scroll to position [5187, 0]
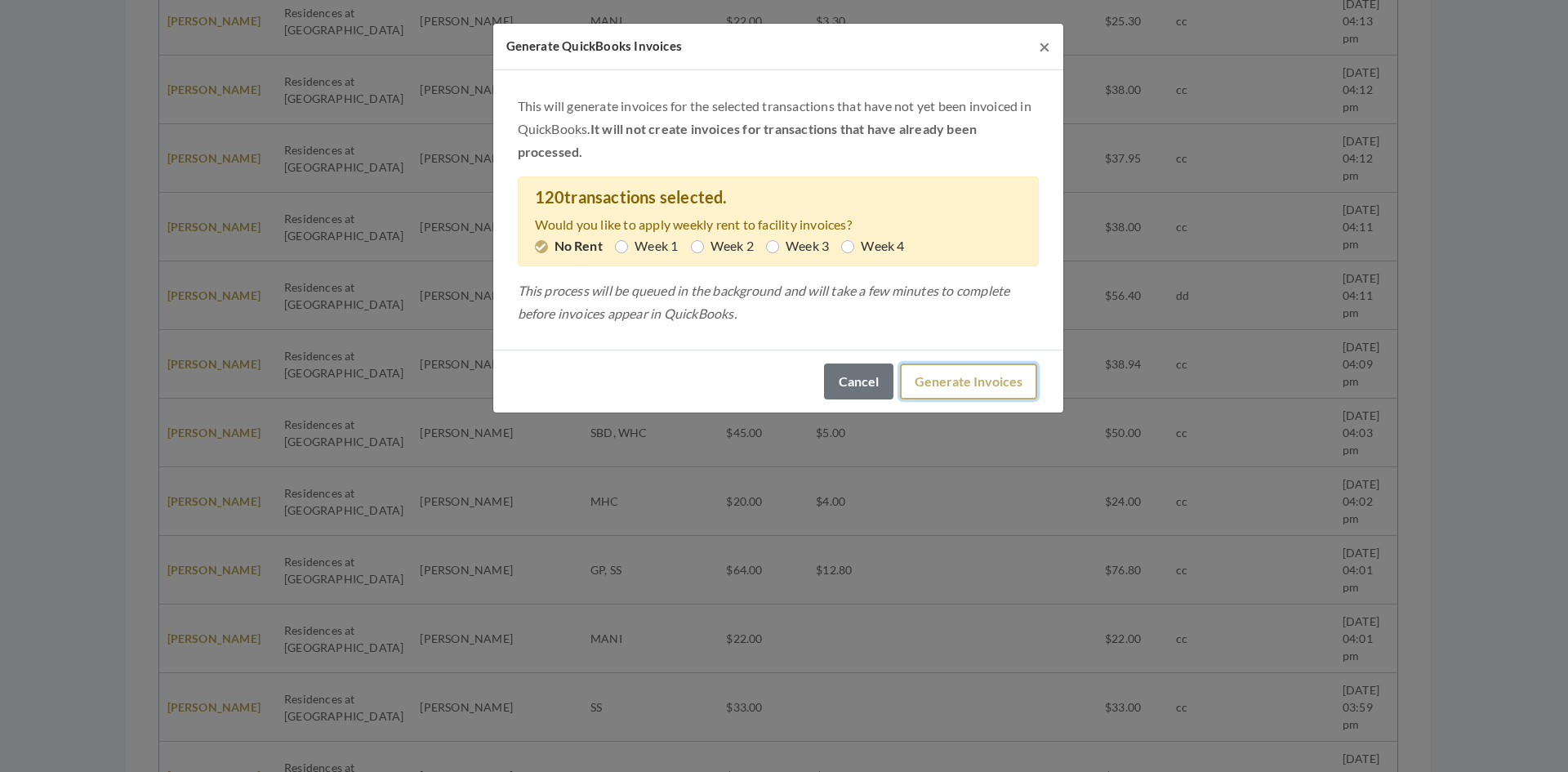
click at [979, 391] on button "Generate Invoices" at bounding box center [968, 381] width 137 height 36
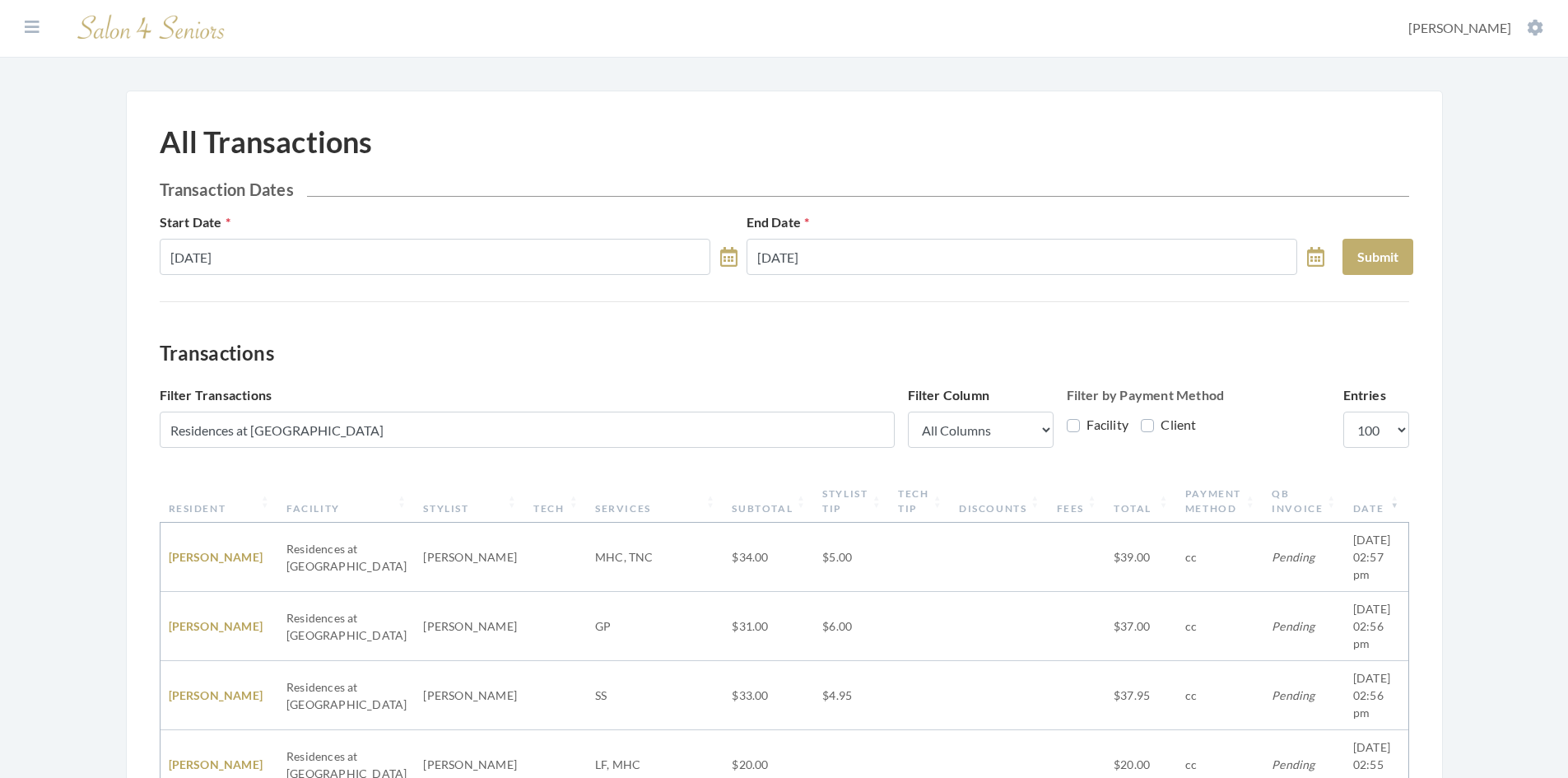
scroll to position [0, 0]
click at [1381, 262] on button "Submit" at bounding box center [1378, 257] width 71 height 36
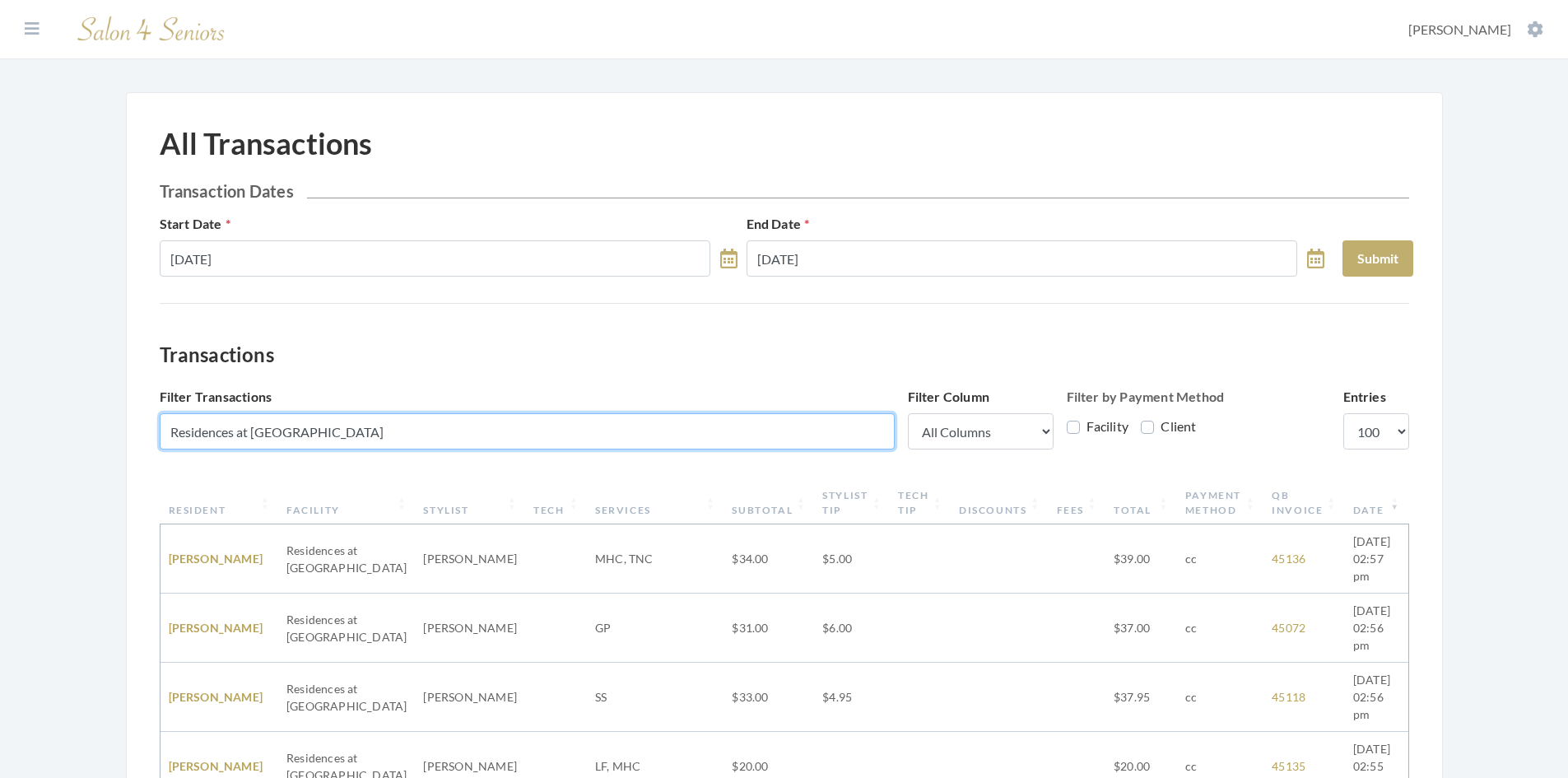
drag, startPoint x: 342, startPoint y: 438, endPoint x: 135, endPoint y: 418, distance: 208.0
paste input "[PERSON_NAME] Farms"
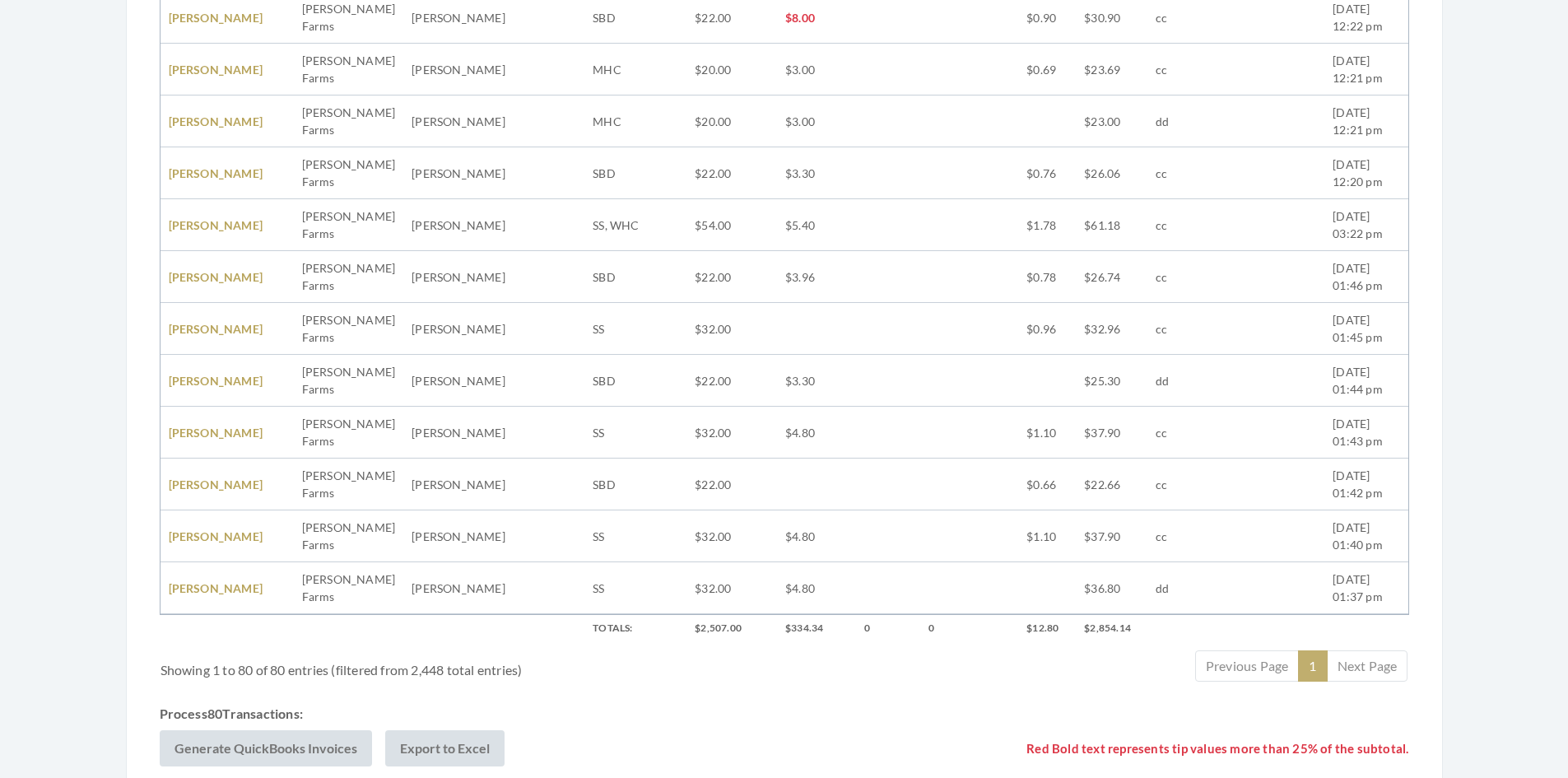
scroll to position [4150, 0]
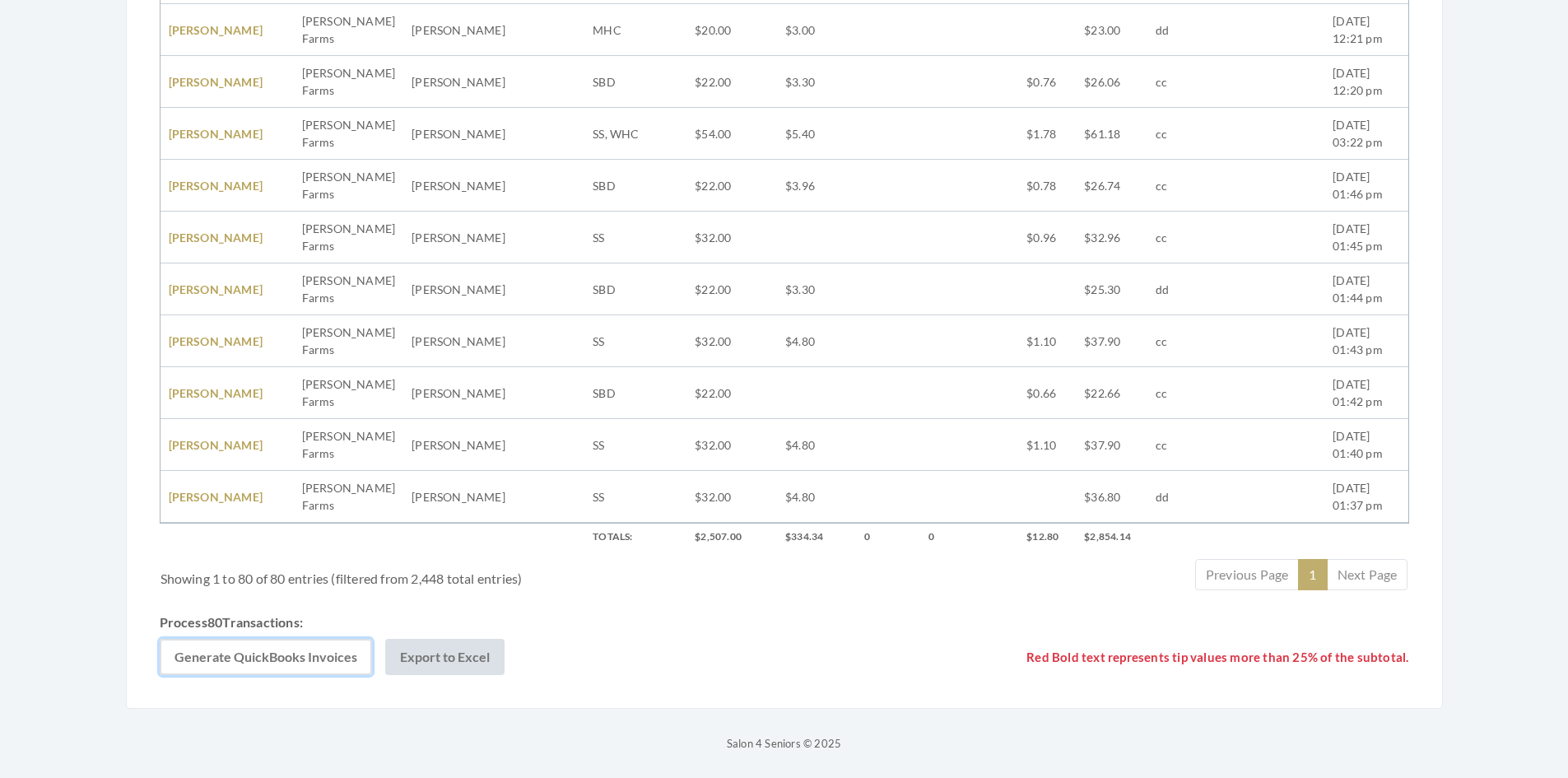
click at [267, 662] on button "Generate QuickBooks Invoices" at bounding box center [266, 657] width 212 height 36
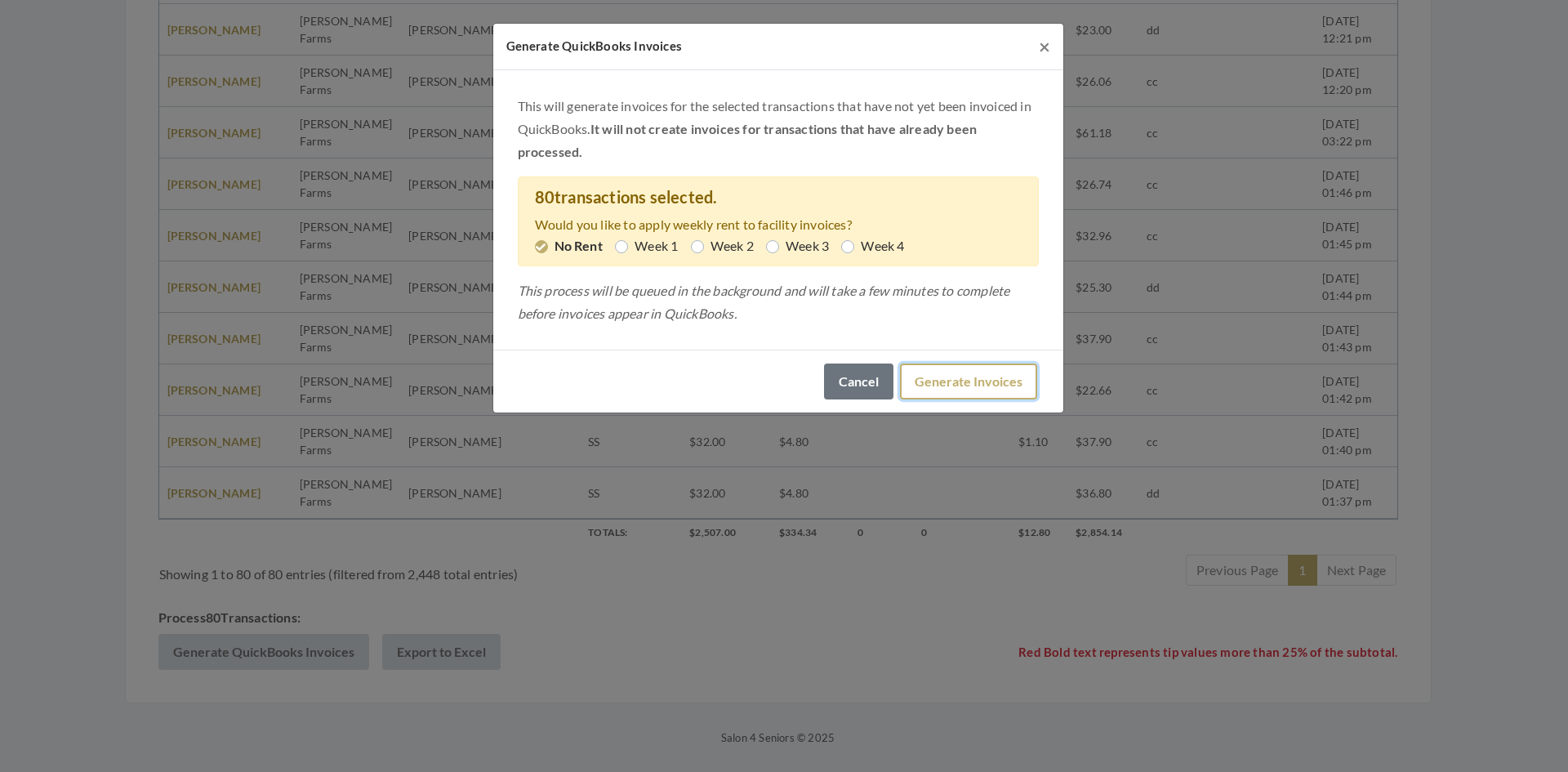
click at [991, 379] on button "Generate Invoices" at bounding box center [968, 381] width 137 height 36
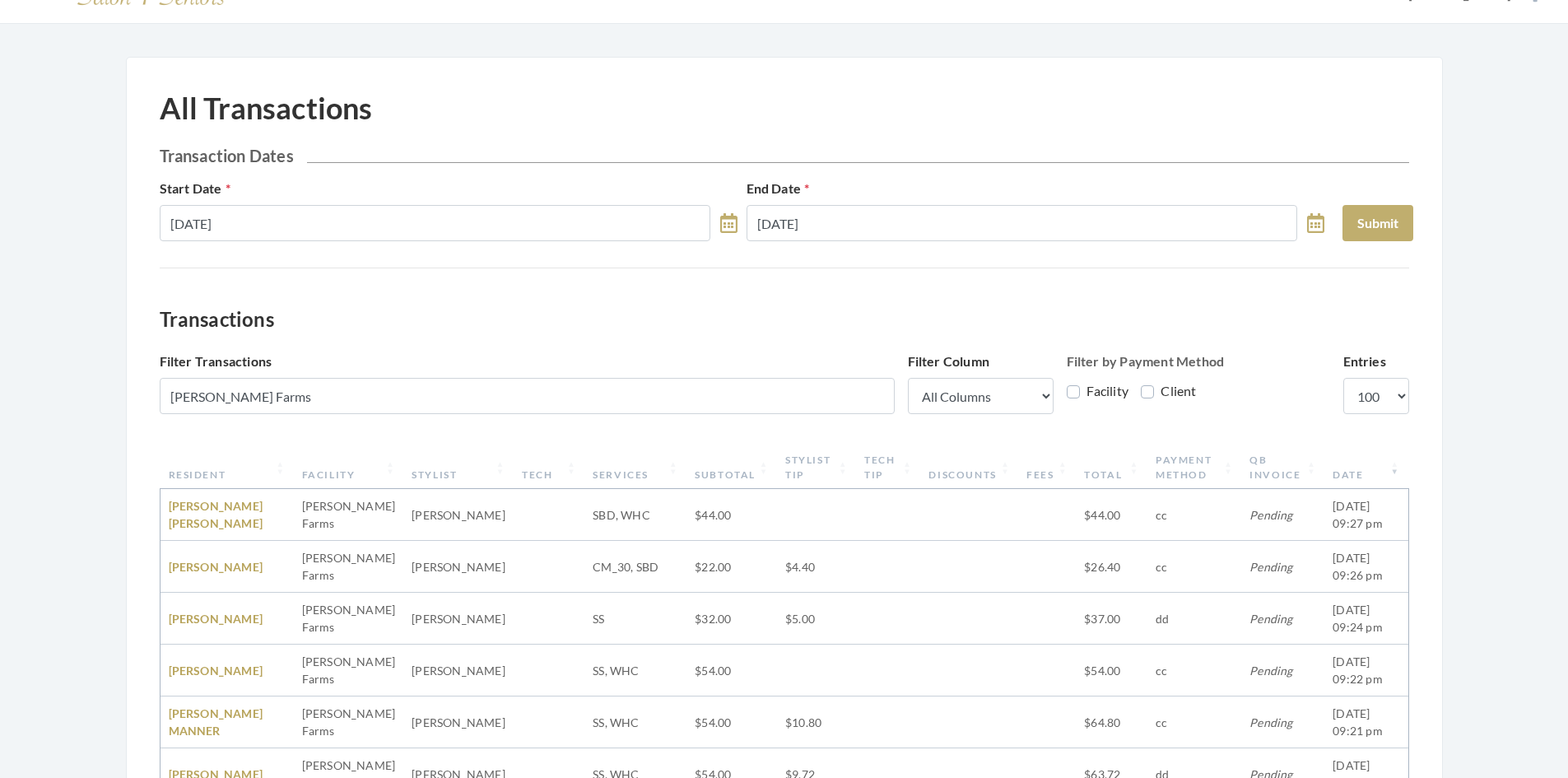
scroll to position [35, 0]
click at [1378, 222] on button "Submit" at bounding box center [1378, 223] width 71 height 36
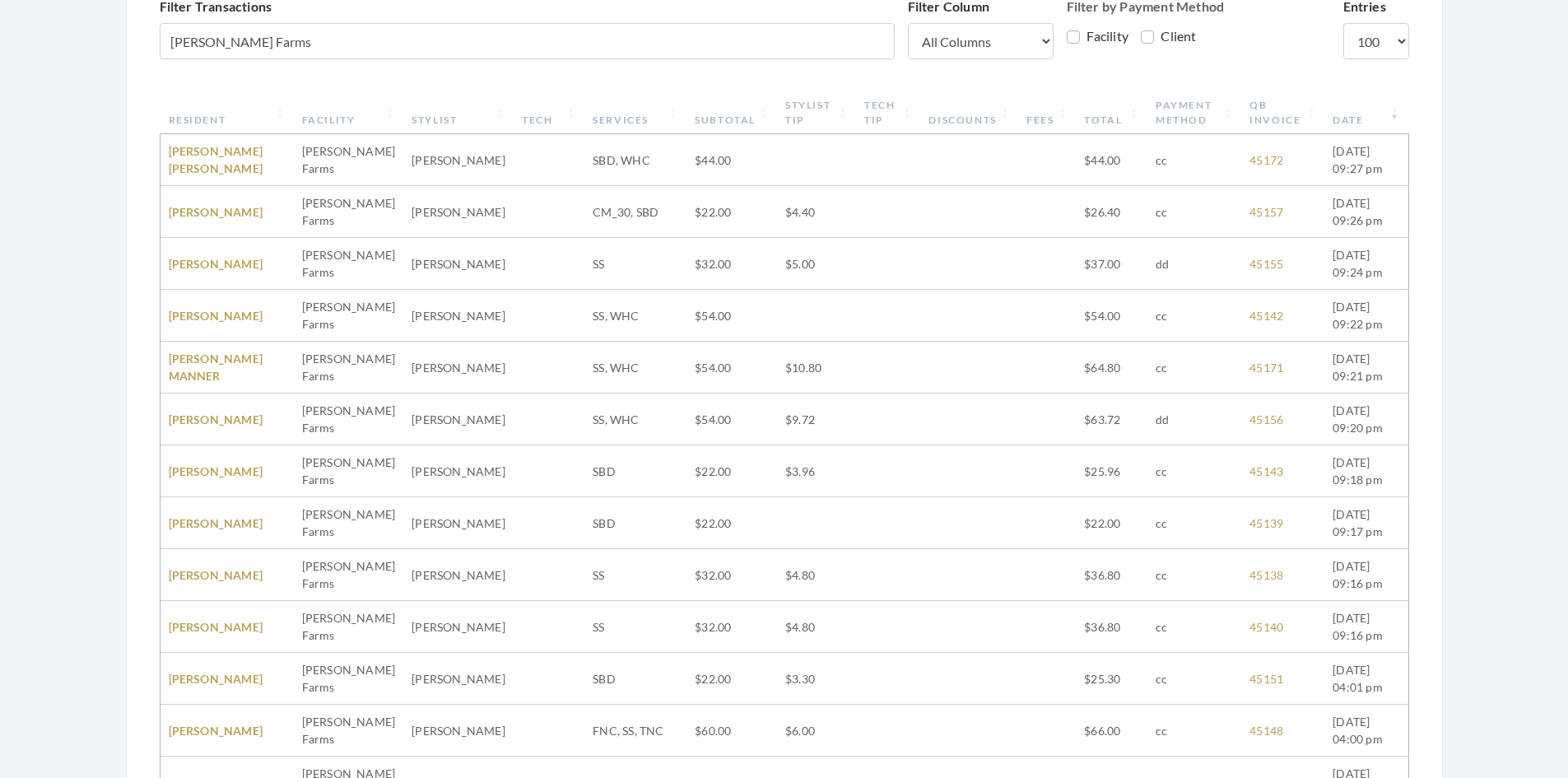
scroll to position [0, 0]
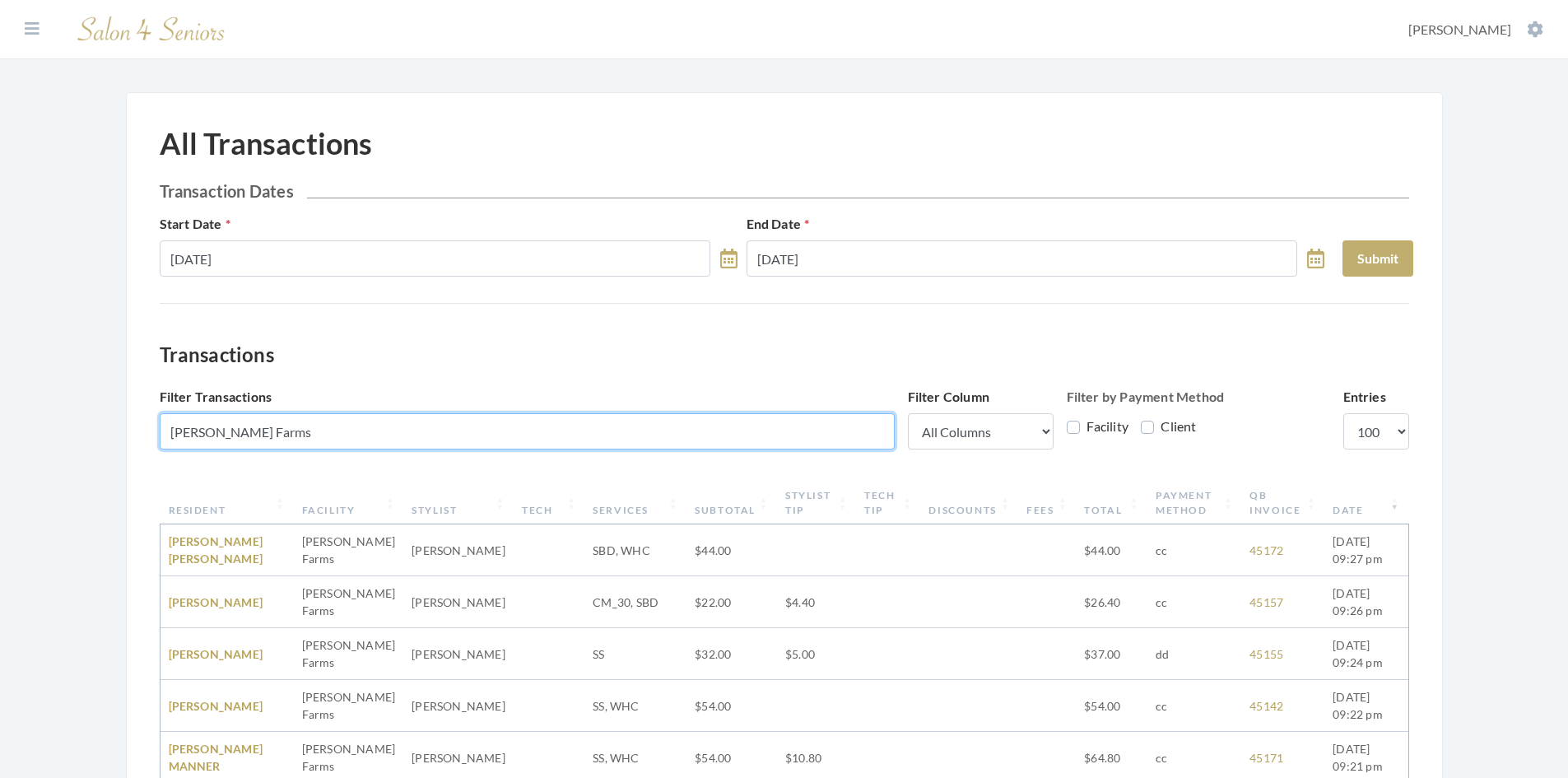
drag, startPoint x: 317, startPoint y: 429, endPoint x: 133, endPoint y: 420, distance: 184.2
paste input "St Martins in the Pine"
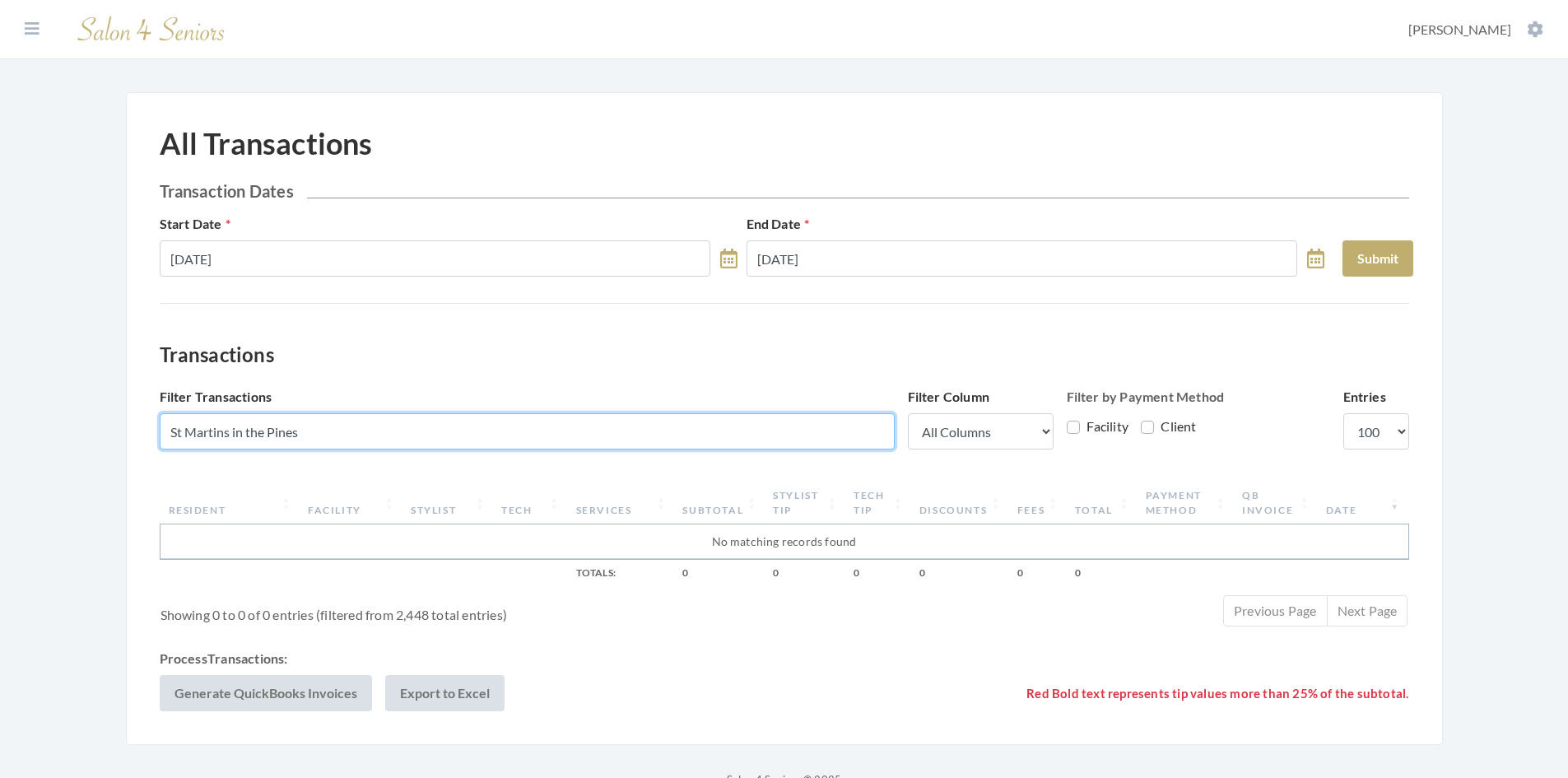
drag, startPoint x: 326, startPoint y: 430, endPoint x: 231, endPoint y: 430, distance: 95.0
click at [231, 430] on input "St Martins in the Pines" at bounding box center [527, 430] width 735 height 36
type input "S"
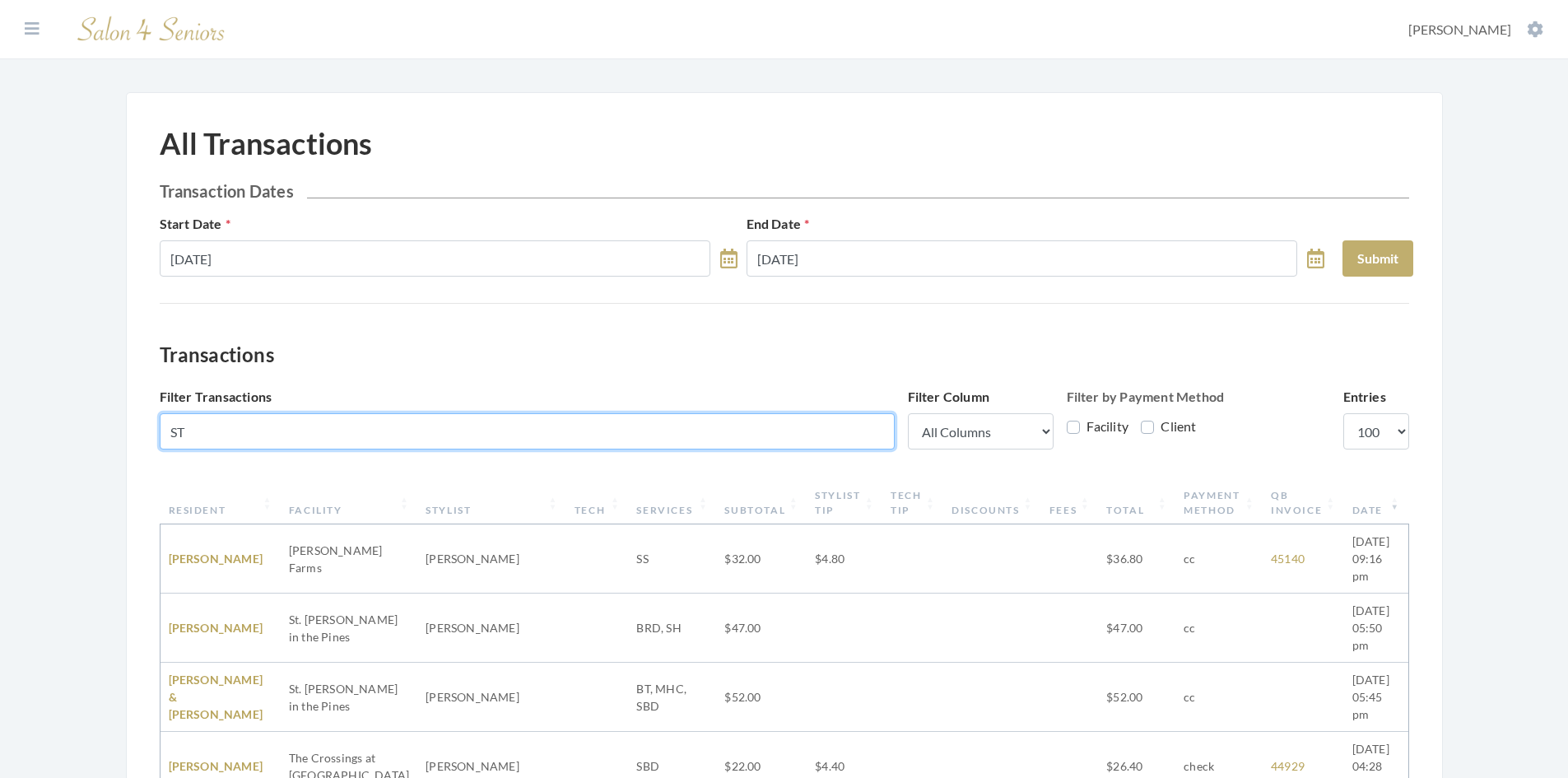
type input "S"
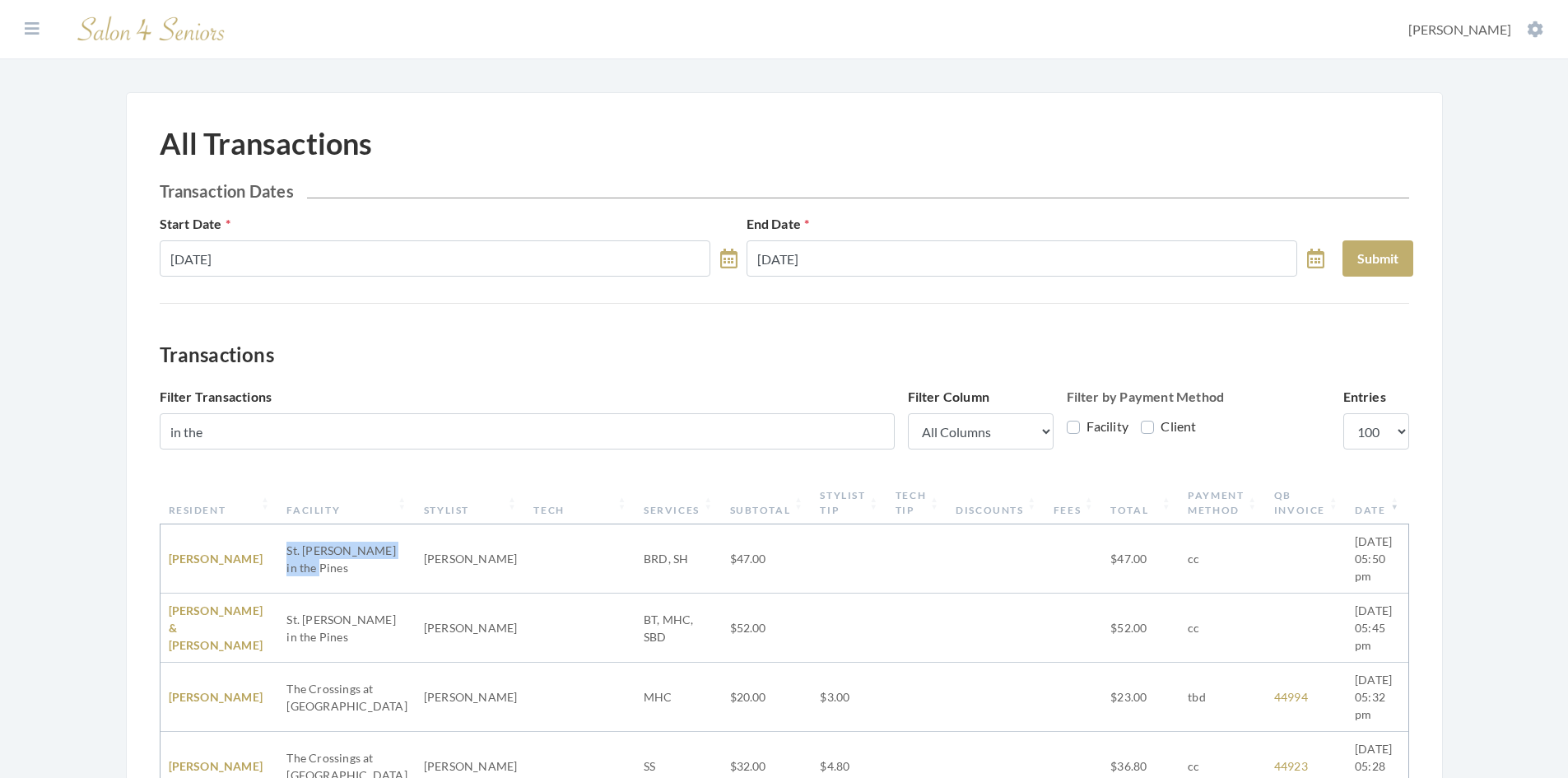
drag, startPoint x: 358, startPoint y: 561, endPoint x: 306, endPoint y: 543, distance: 55.0
click at [306, 543] on td "St. [PERSON_NAME] in the Pines" at bounding box center [347, 558] width 137 height 69
copy td "St. [PERSON_NAME] in the Pines"
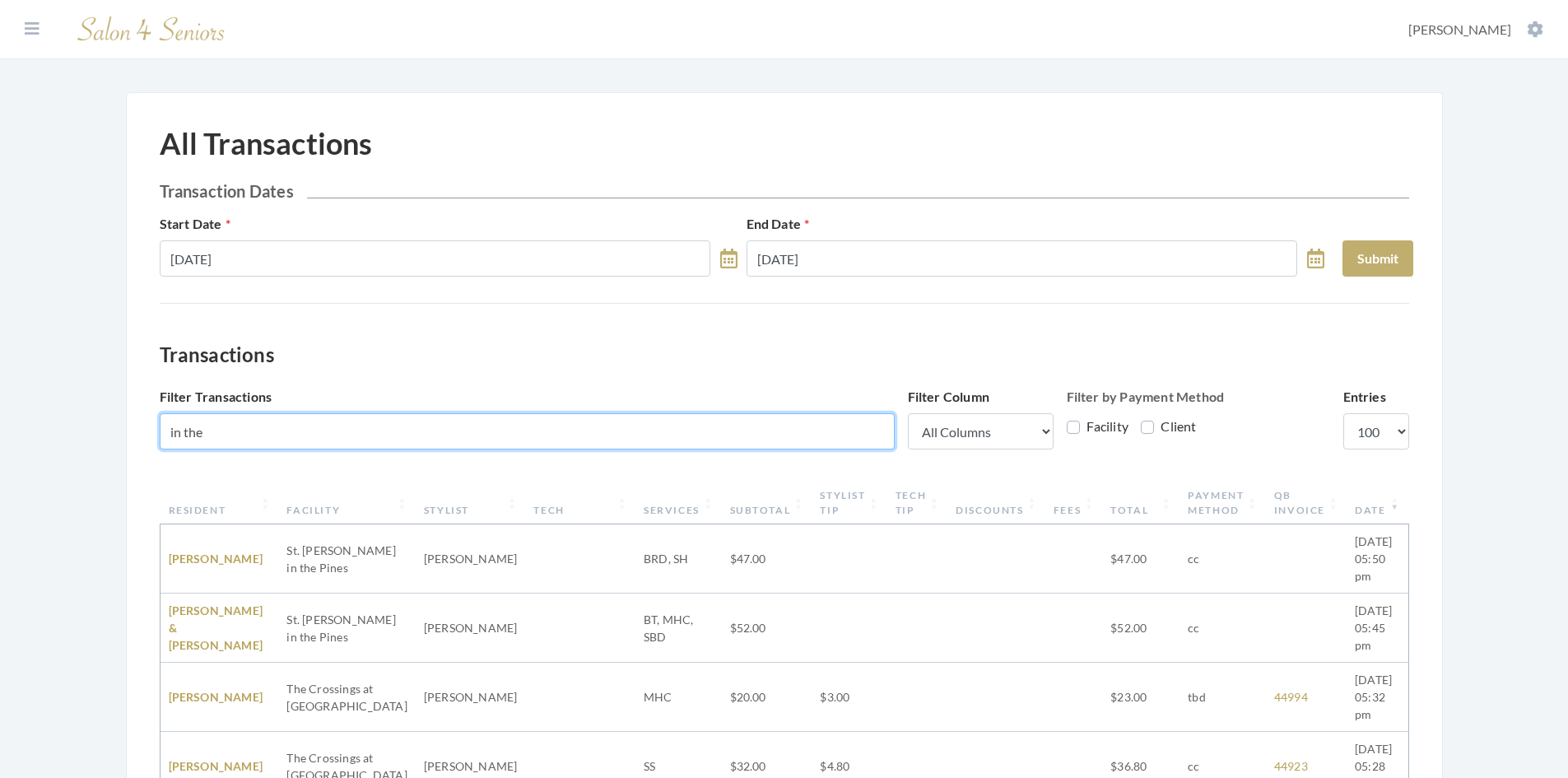
click at [269, 435] on input "in the" at bounding box center [527, 430] width 735 height 36
paste input "St. [PERSON_NAME] in the Pines"
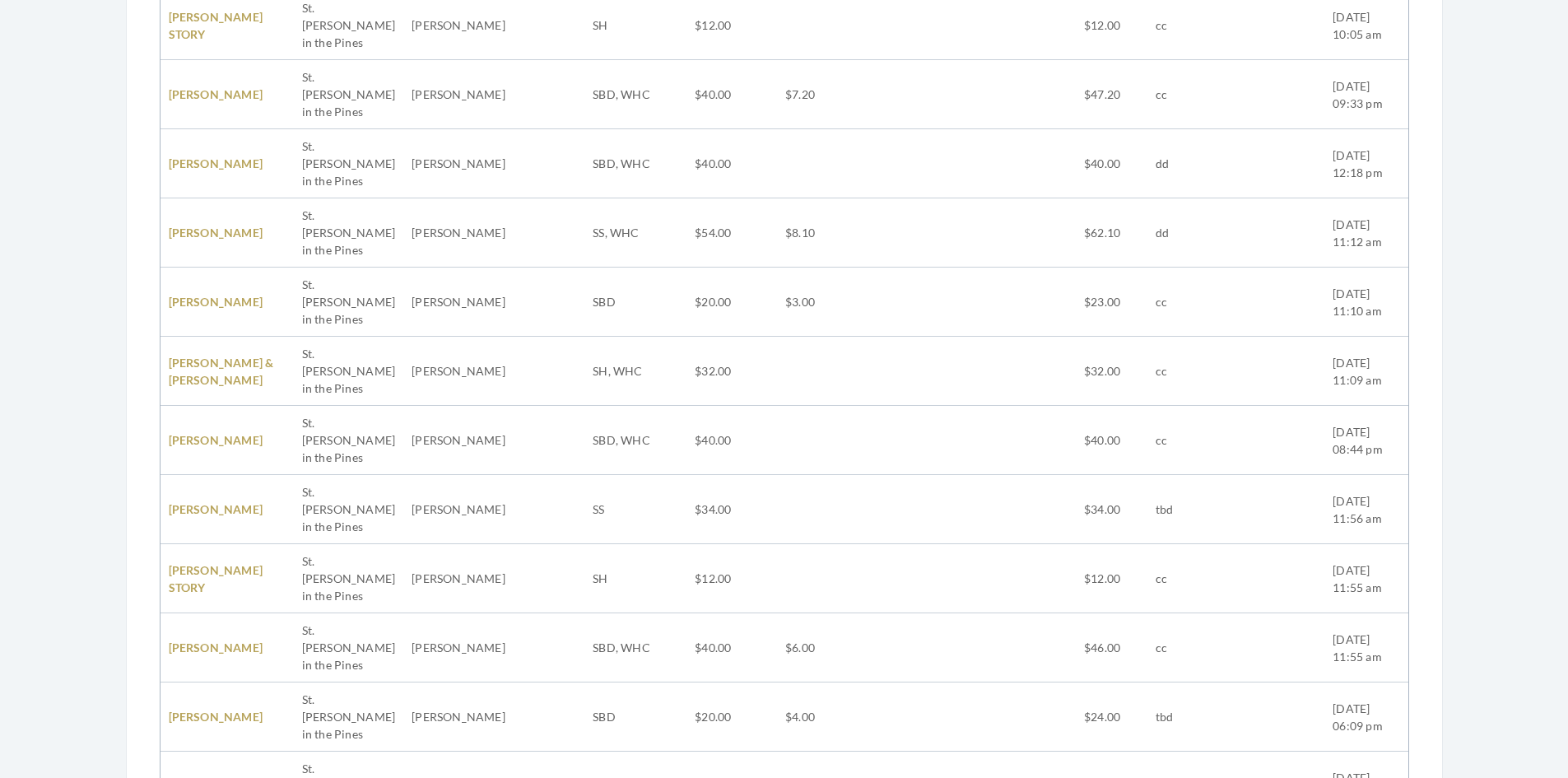
scroll to position [2958, 0]
type input "St. [PERSON_NAME] in the Pines"
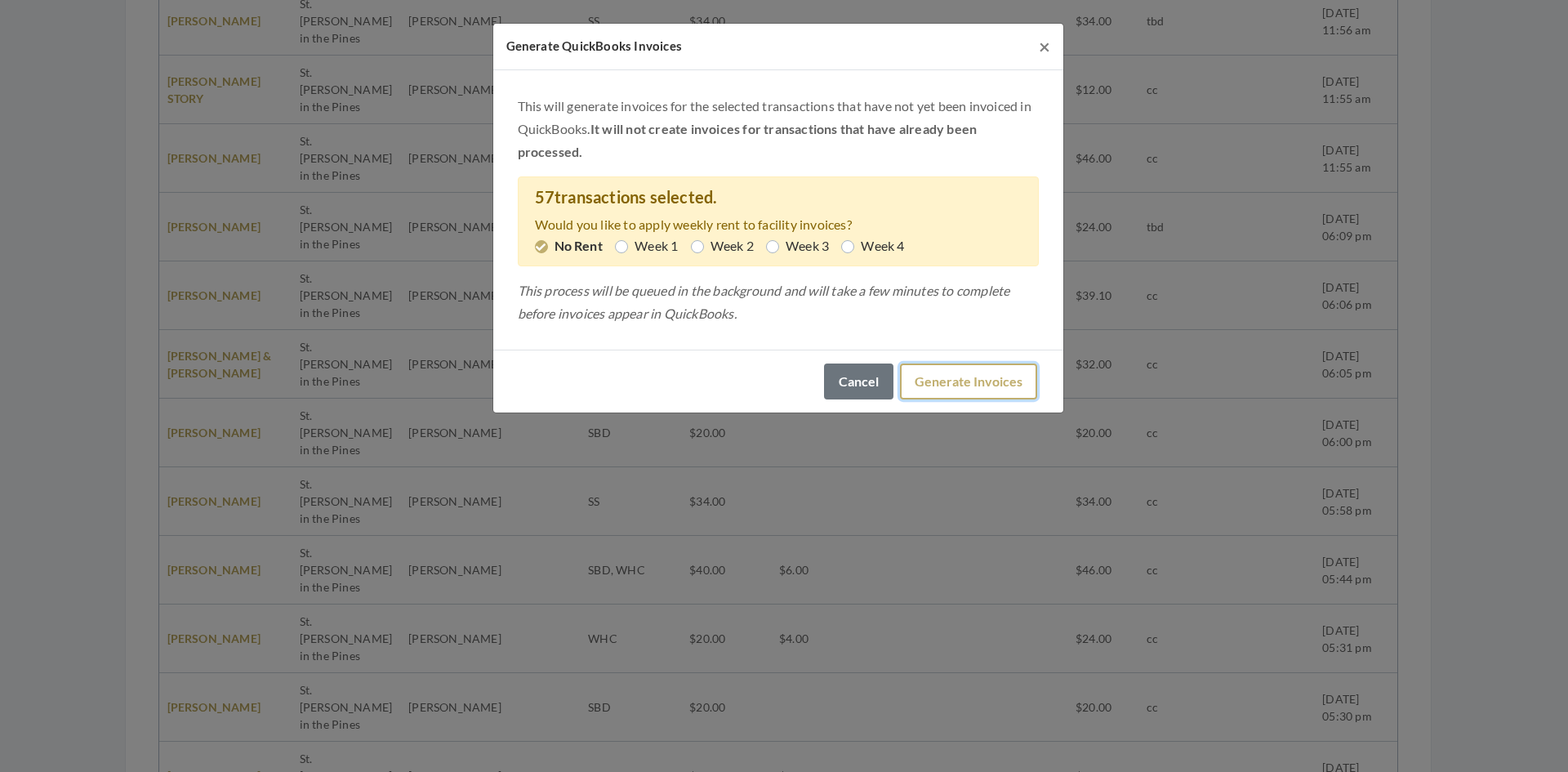
click at [957, 368] on button "Generate Invoices" at bounding box center [968, 381] width 137 height 36
